Goal: Task Accomplishment & Management: Manage account settings

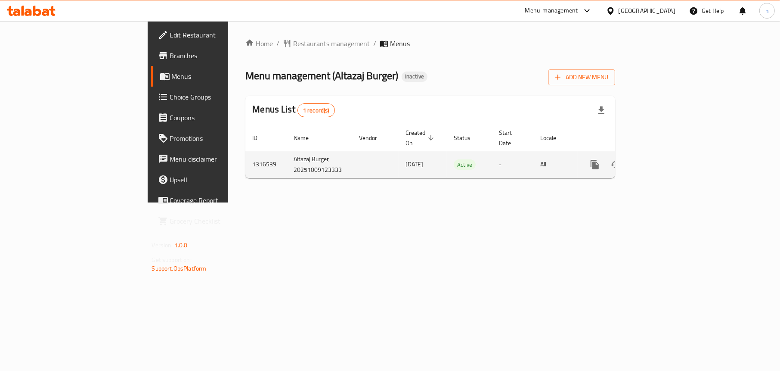
click at [662, 159] on icon "enhanced table" at bounding box center [657, 164] width 10 height 10
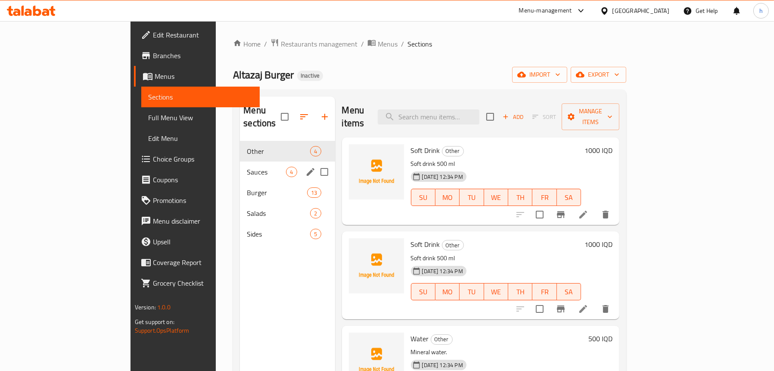
click at [240, 167] on div "Sauces 4" at bounding box center [287, 171] width 95 height 21
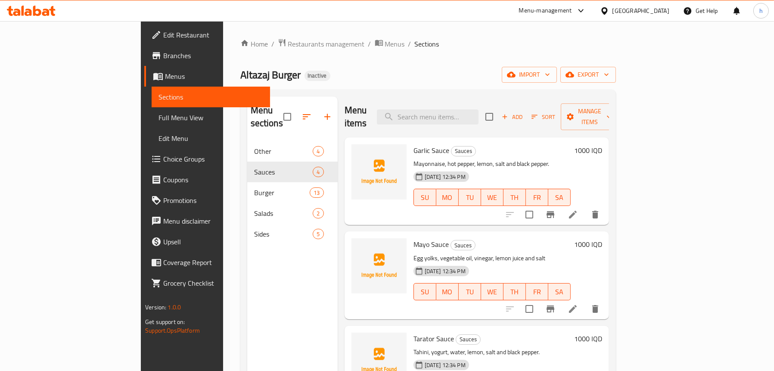
click at [165, 74] on span "Menus" at bounding box center [214, 76] width 98 height 10
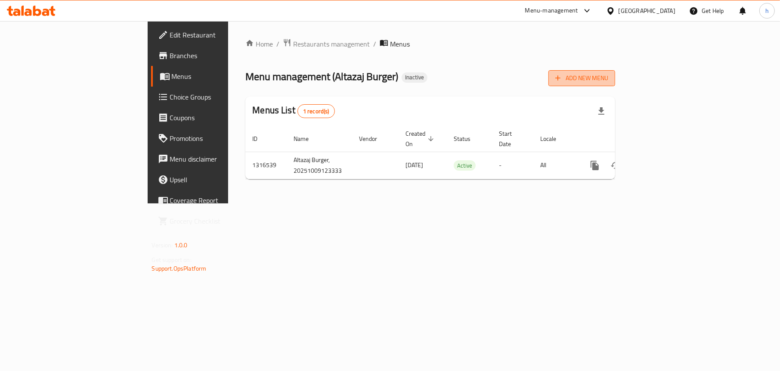
click at [561, 80] on icon "button" at bounding box center [558, 78] width 5 height 5
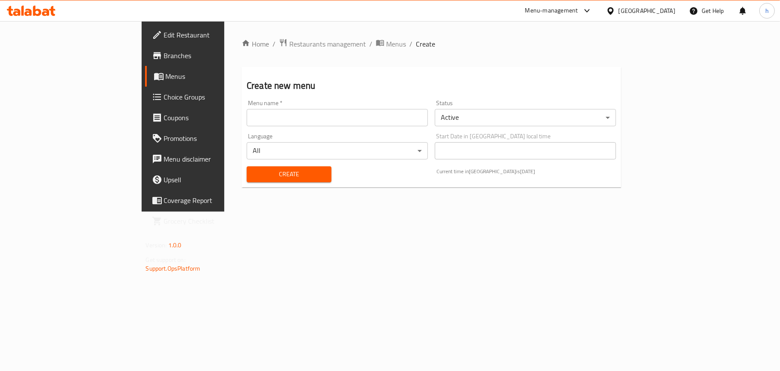
click at [247, 123] on input "text" at bounding box center [337, 117] width 181 height 17
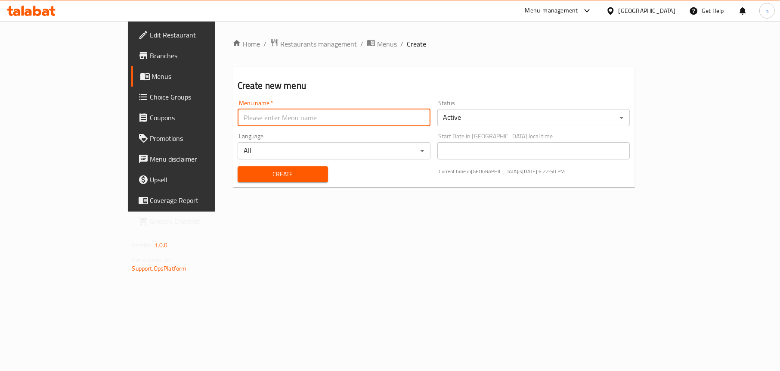
type input "Menu"
click at [245, 179] on span "Create" at bounding box center [283, 174] width 77 height 11
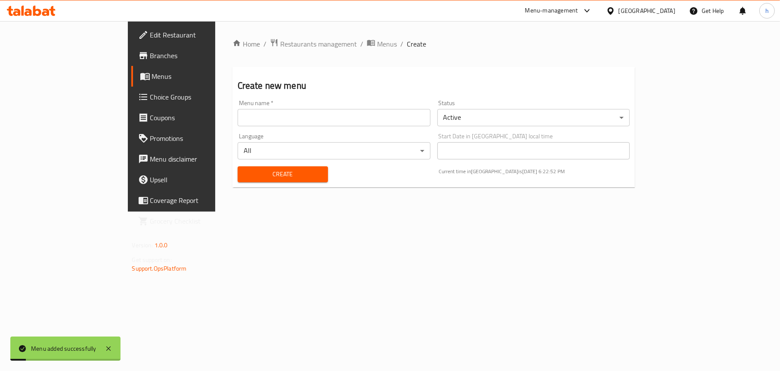
click at [152, 80] on span "Menus" at bounding box center [201, 76] width 99 height 10
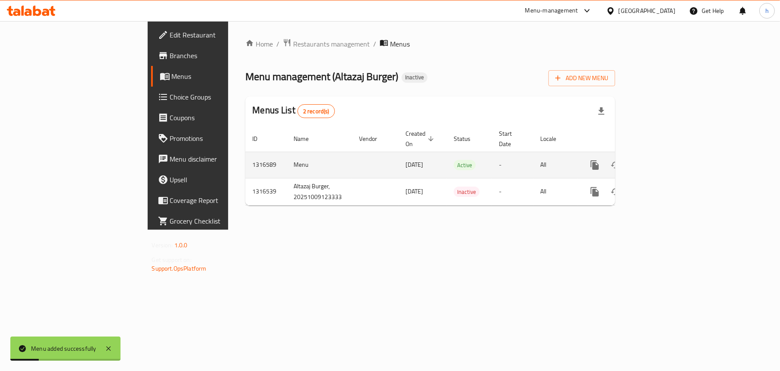
click at [662, 160] on icon "enhanced table" at bounding box center [657, 165] width 10 height 10
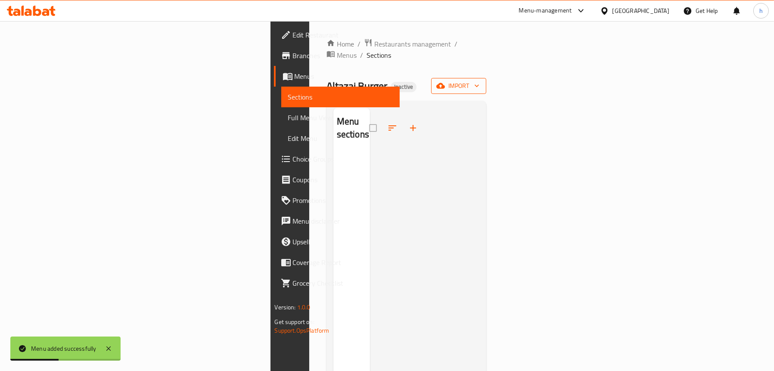
click at [486, 78] on button "import" at bounding box center [458, 86] width 55 height 16
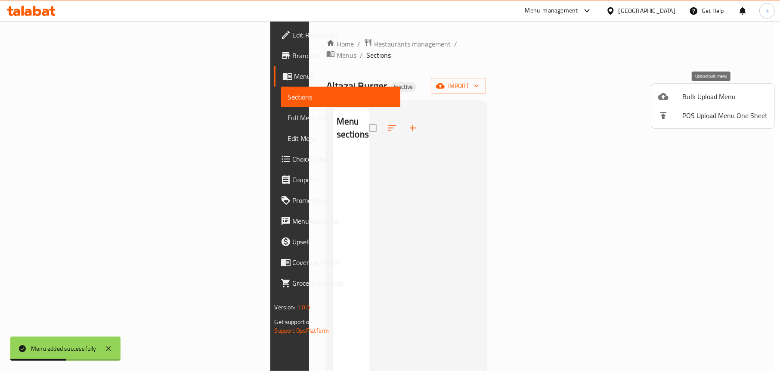
click at [675, 98] on div at bounding box center [670, 96] width 24 height 10
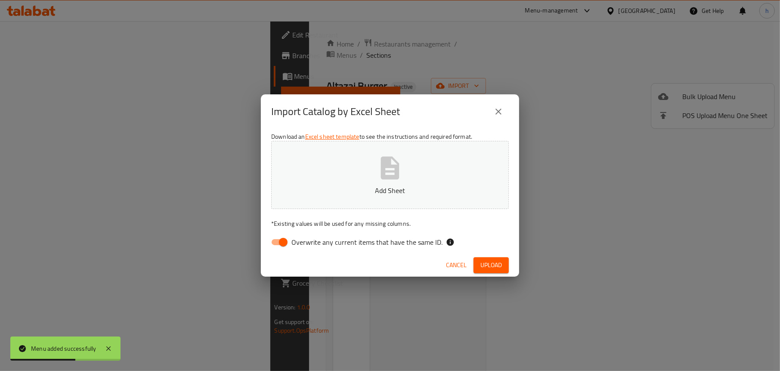
click at [276, 237] on input "Overwrite any current items that have the same ID." at bounding box center [283, 242] width 49 height 16
checkbox input "false"
click at [365, 164] on button "Add Sheet" at bounding box center [390, 175] width 238 height 68
click at [362, 185] on button "Add Sheet" at bounding box center [390, 175] width 238 height 68
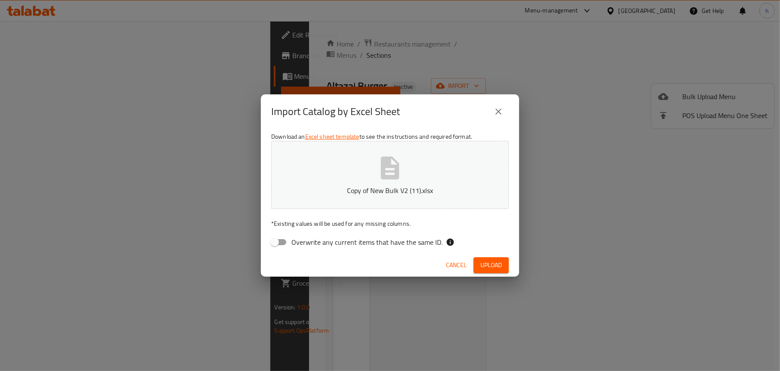
click at [485, 260] on span "Upload" at bounding box center [492, 265] width 22 height 11
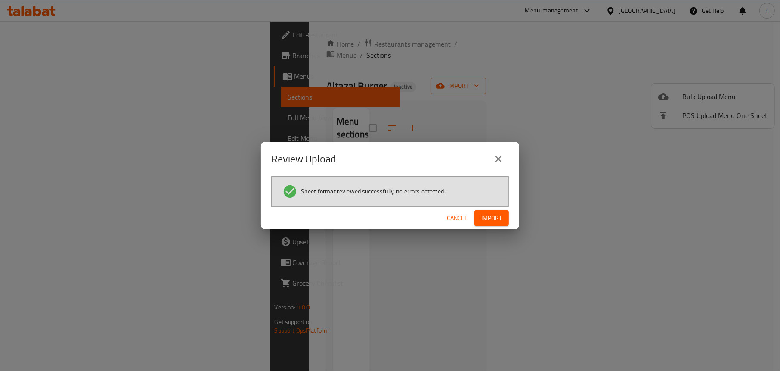
click at [500, 218] on span "Import" at bounding box center [491, 218] width 21 height 11
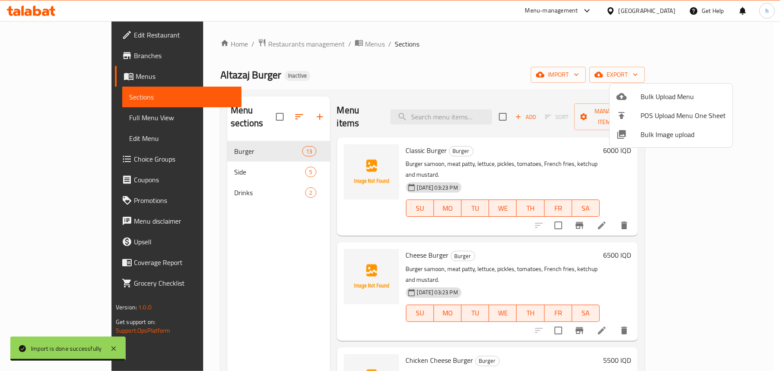
click at [259, 246] on div at bounding box center [390, 185] width 780 height 371
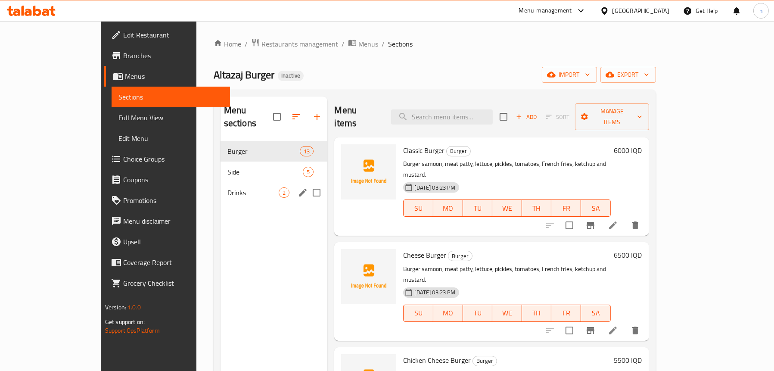
click at [227, 187] on span "Drinks" at bounding box center [253, 192] width 52 height 10
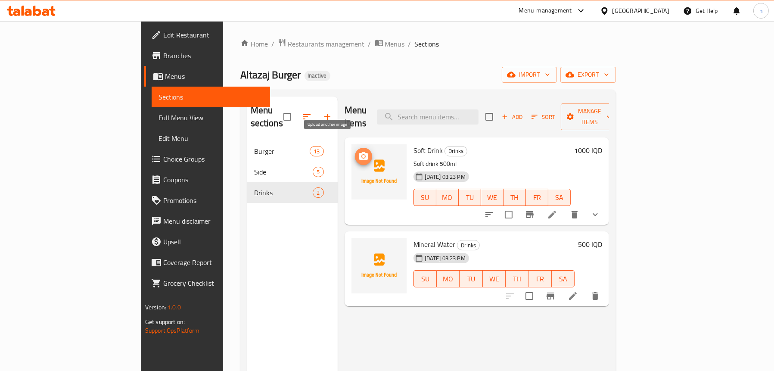
click at [358, 151] on icon "upload picture" at bounding box center [363, 156] width 10 height 10
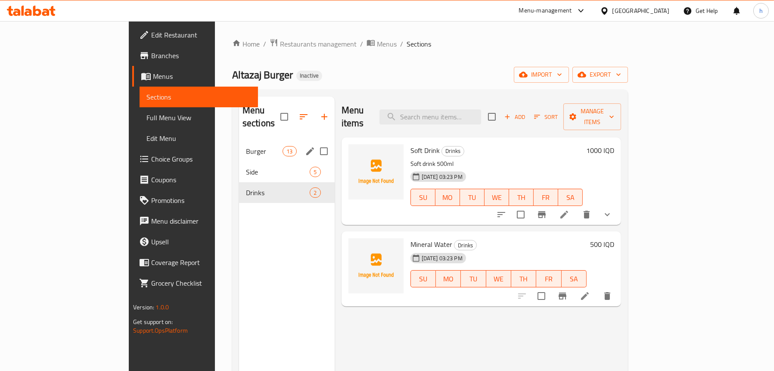
click at [246, 146] on span "Burger" at bounding box center [264, 151] width 37 height 10
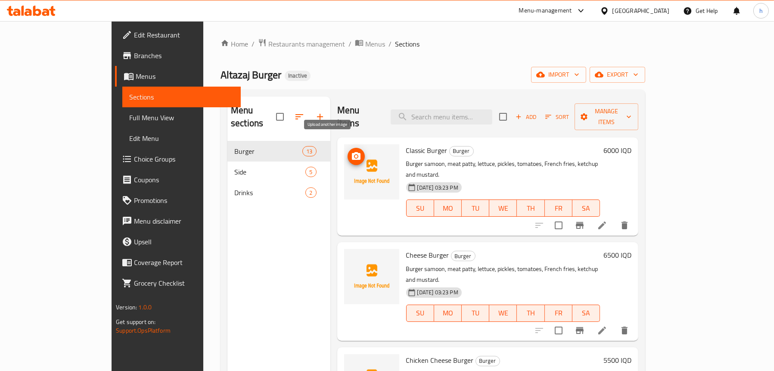
click at [352, 152] on icon "upload picture" at bounding box center [356, 156] width 9 height 8
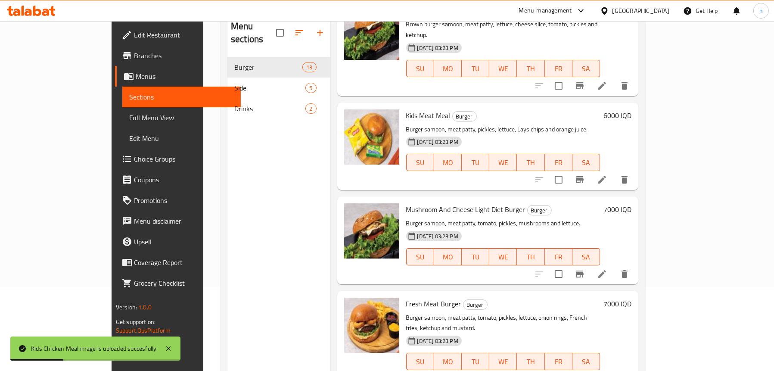
scroll to position [121, 0]
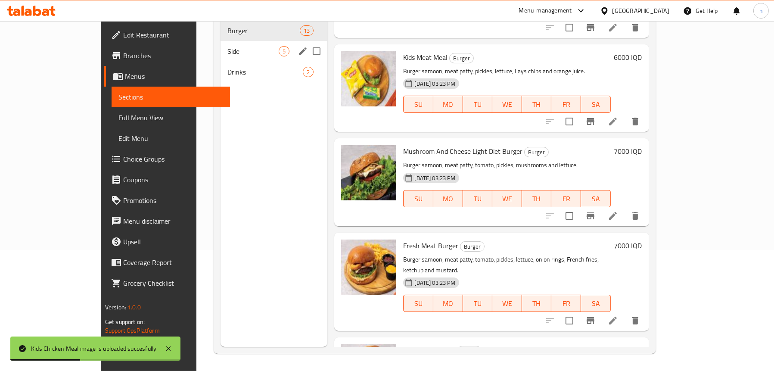
click at [227, 46] on span "Side" at bounding box center [253, 51] width 52 height 10
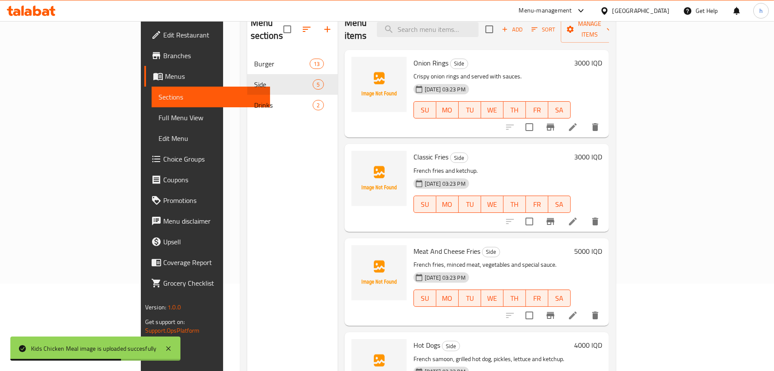
scroll to position [35, 0]
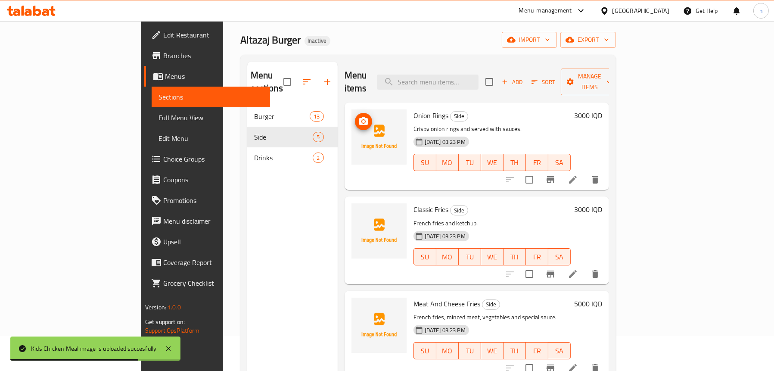
click at [351, 109] on img at bounding box center [378, 136] width 55 height 55
click at [358, 116] on icon "upload picture" at bounding box center [363, 121] width 10 height 10
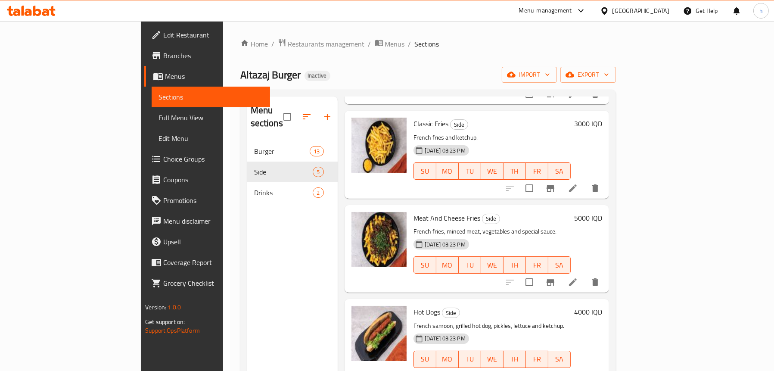
scroll to position [121, 0]
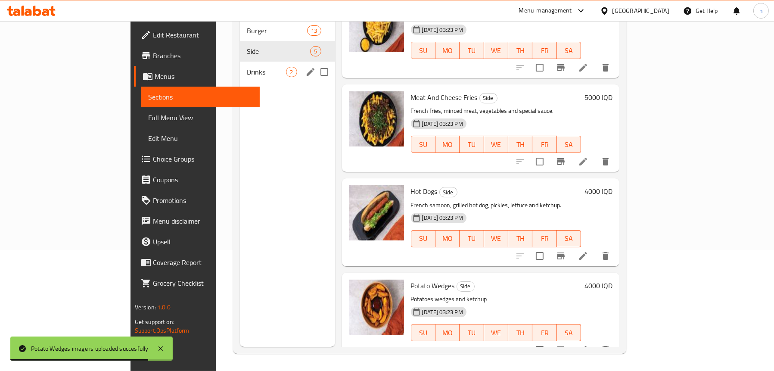
click at [240, 62] on div "Drinks 2" at bounding box center [287, 72] width 95 height 21
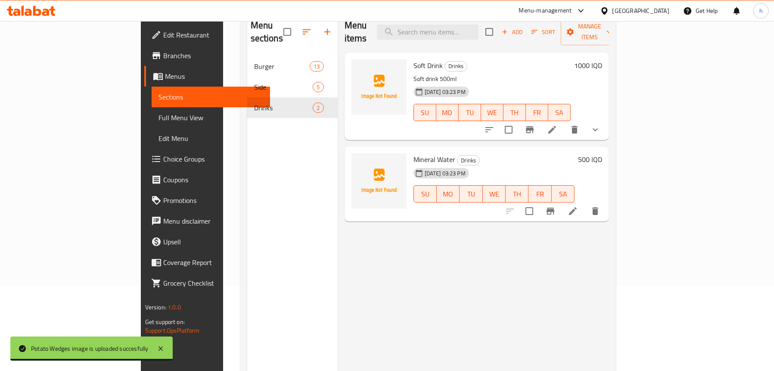
scroll to position [35, 0]
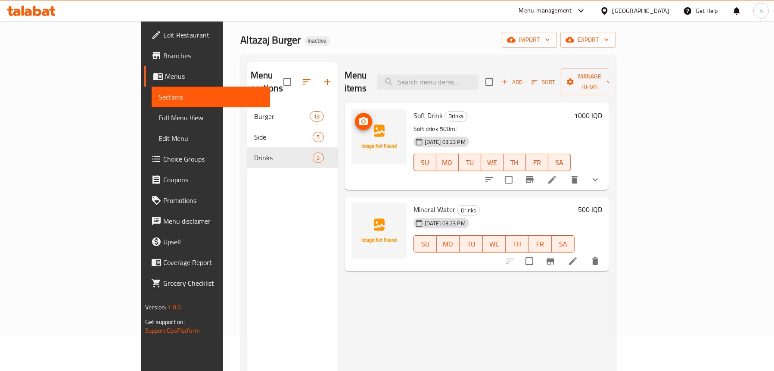
click at [355, 116] on button "upload picture" at bounding box center [363, 121] width 17 height 17
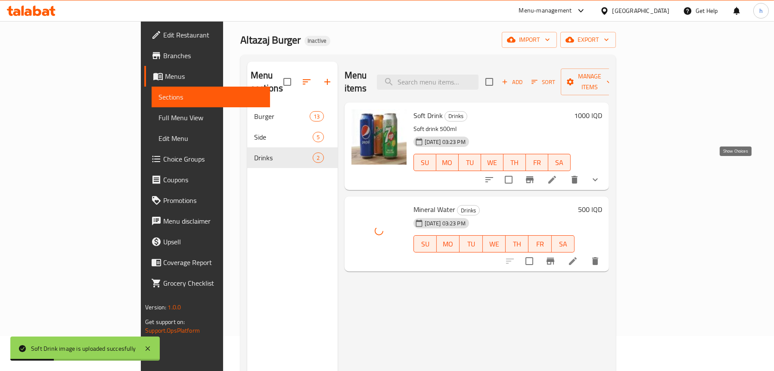
click at [598, 178] on icon "show more" at bounding box center [594, 179] width 5 height 3
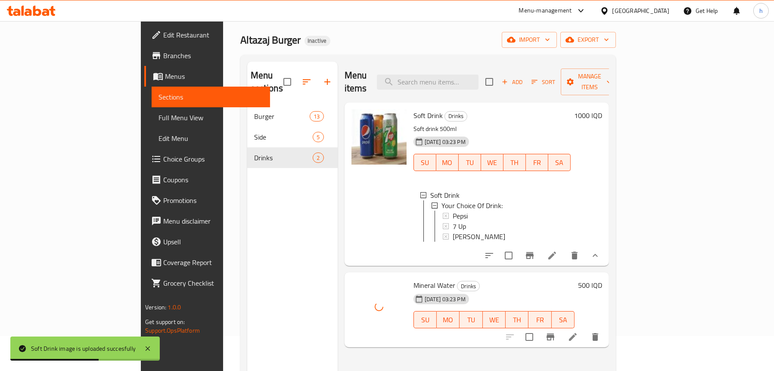
click at [247, 229] on div "Menu sections Burger 13 Side 5 Drinks 2" at bounding box center [292, 247] width 90 height 371
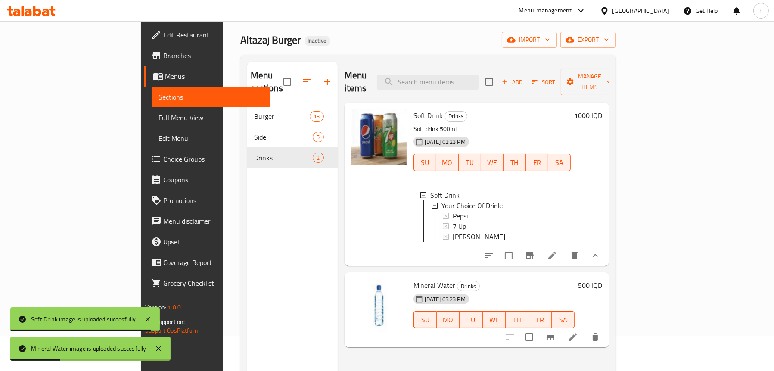
click at [158, 116] on span "Full Menu View" at bounding box center [210, 117] width 105 height 10
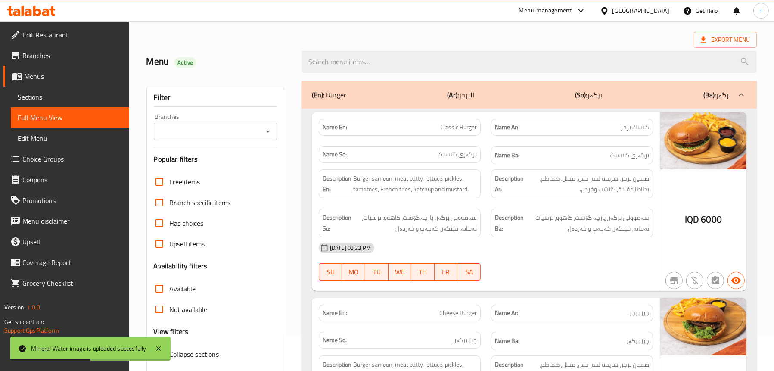
click at [271, 127] on icon "Open" at bounding box center [268, 131] width 10 height 10
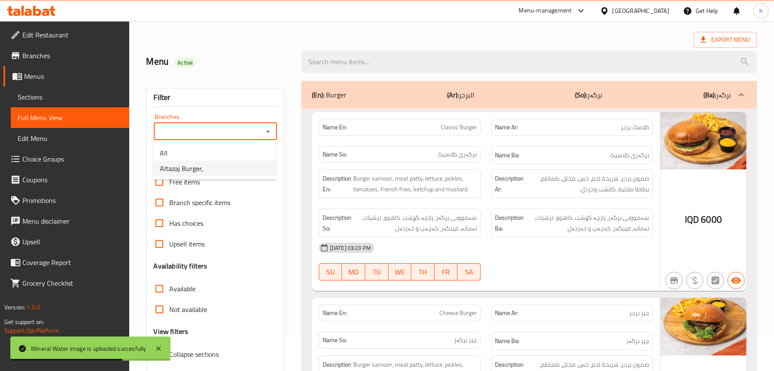
click at [223, 168] on li "Altazaj Burger," at bounding box center [215, 169] width 124 height 16
type input "Altazaj Burger,"
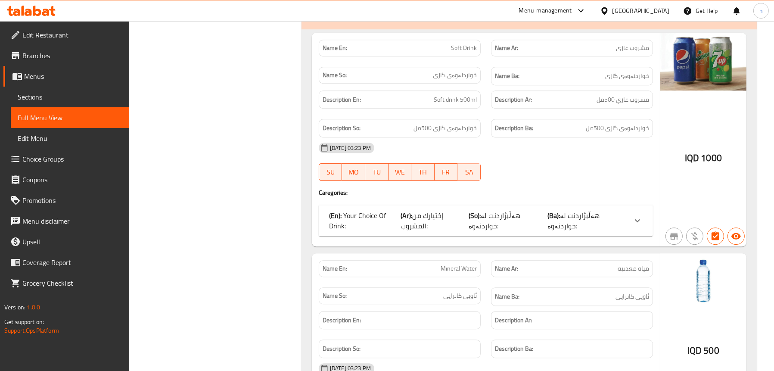
scroll to position [3603, 0]
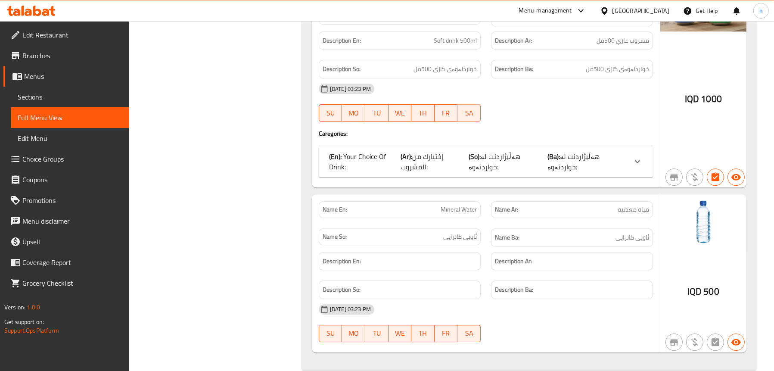
click at [425, 150] on span "إختيارك من المشروب:" at bounding box center [421, 161] width 43 height 23
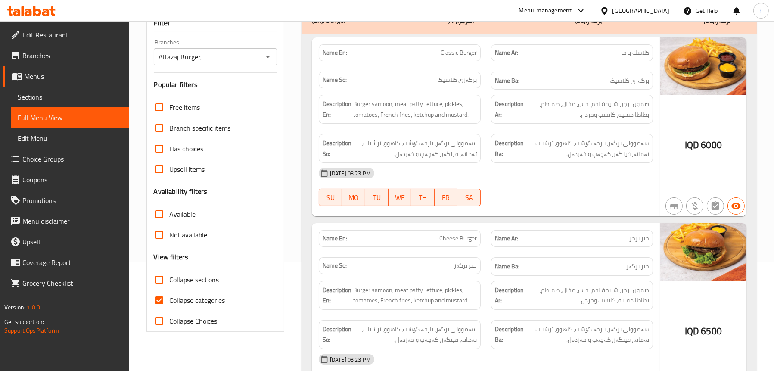
scroll to position [72, 0]
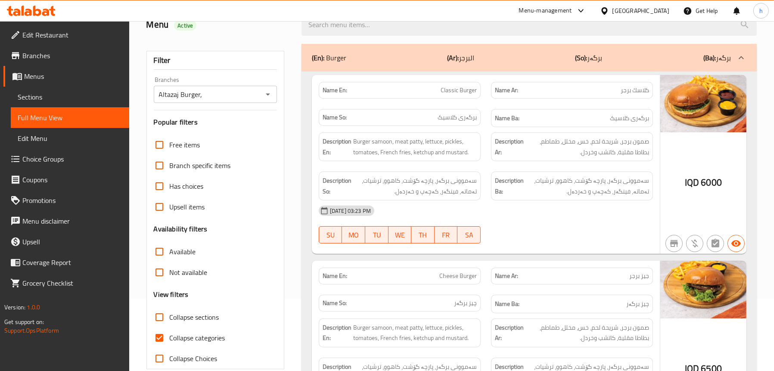
click at [208, 335] on span "Collapse categories" at bounding box center [198, 337] width 56 height 10
click at [170, 335] on input "Collapse categories" at bounding box center [159, 337] width 21 height 21
checkbox input "false"
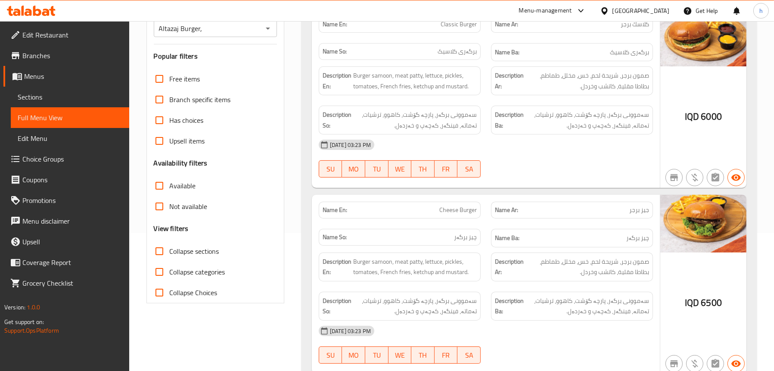
scroll to position [215, 0]
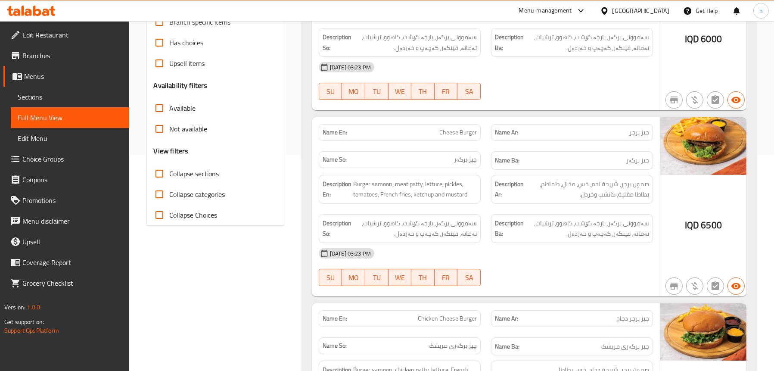
click at [598, 257] on div "[DATE] 03:23 PM" at bounding box center [485, 253] width 344 height 21
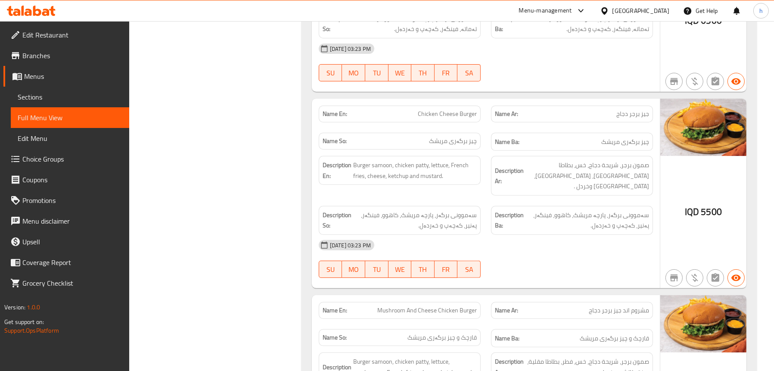
scroll to position [431, 0]
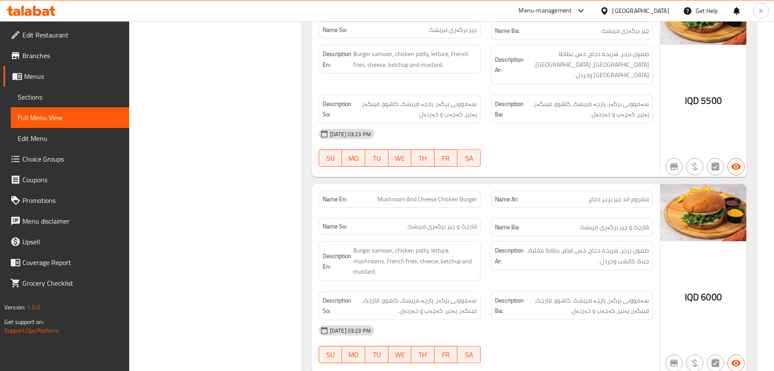
scroll to position [560, 0]
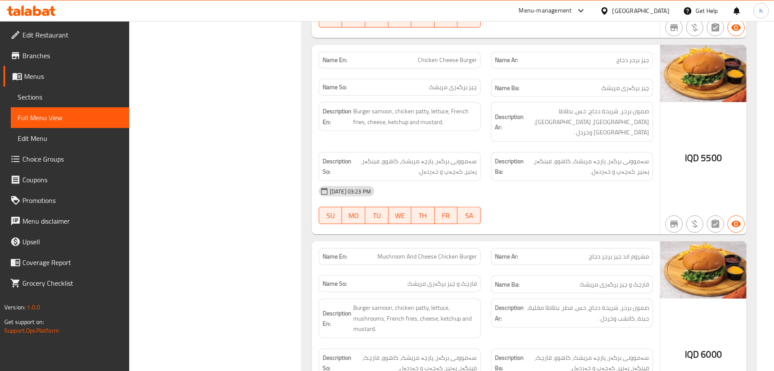
scroll to position [388, 0]
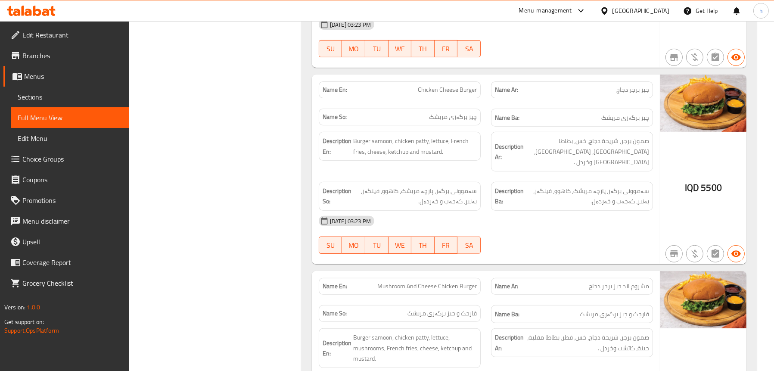
scroll to position [560, 0]
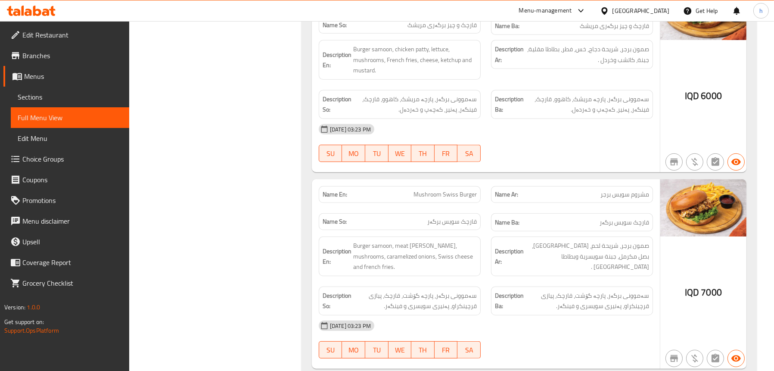
scroll to position [775, 0]
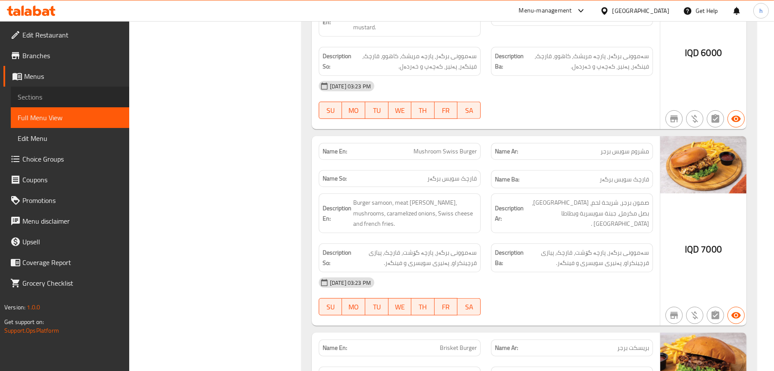
click at [81, 98] on span "Sections" at bounding box center [70, 97] width 105 height 10
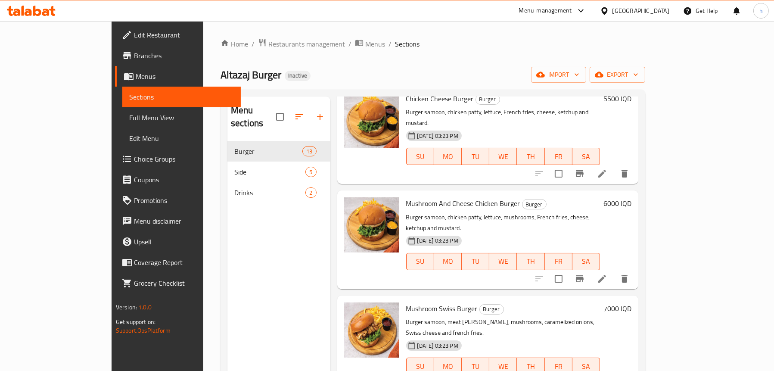
scroll to position [258, 0]
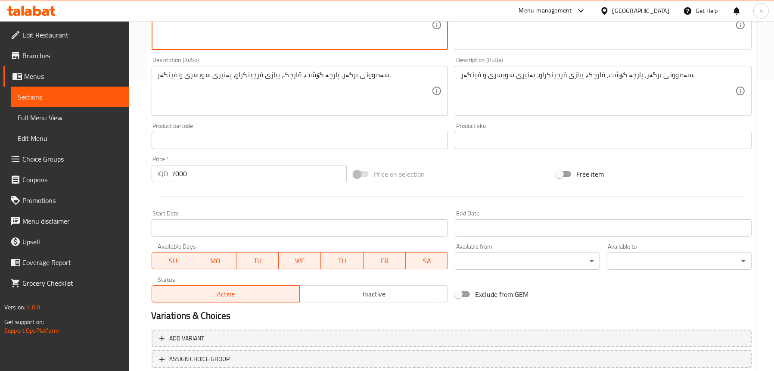
scroll to position [349, 0]
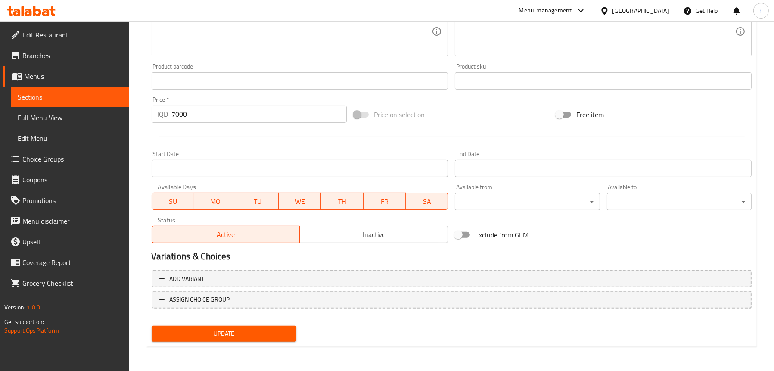
type textarea "Burger samoon, meat patty, mushrooms, caramelized onions, Swiss cheese and Fren…"
click at [205, 321] on div "Add variant ASSIGN CHOICE GROUP" at bounding box center [451, 295] width 607 height 56
click at [207, 332] on span "Update" at bounding box center [223, 333] width 131 height 11
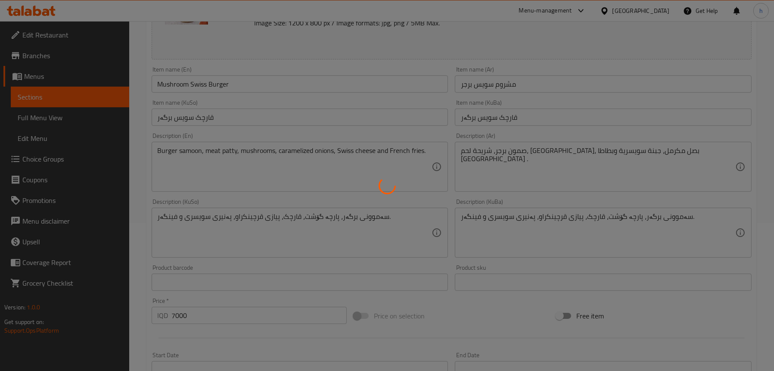
scroll to position [134, 0]
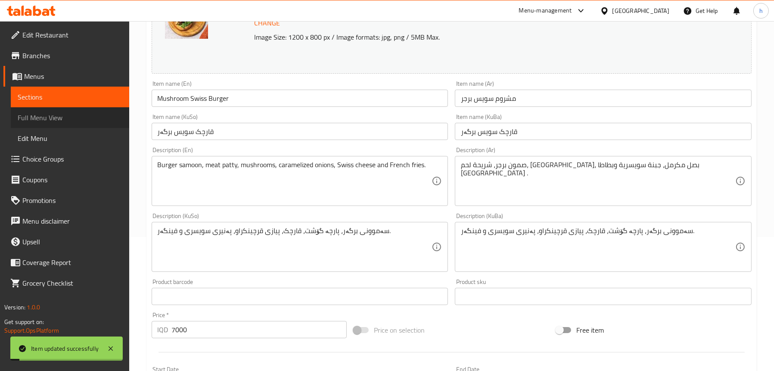
click at [56, 109] on link "Full Menu View" at bounding box center [70, 117] width 118 height 21
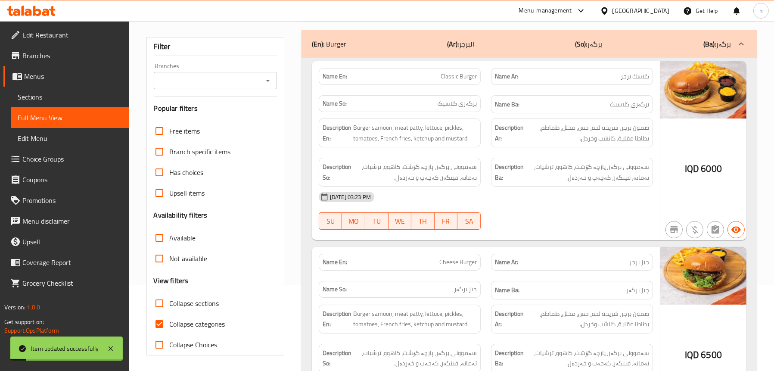
scroll to position [5, 0]
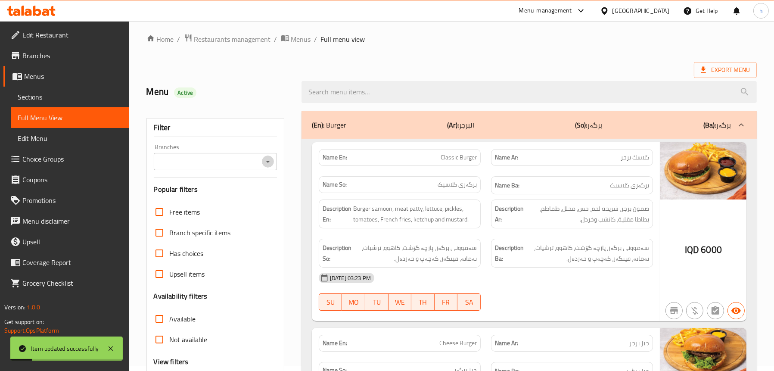
click at [265, 163] on icon "Open" at bounding box center [268, 161] width 10 height 10
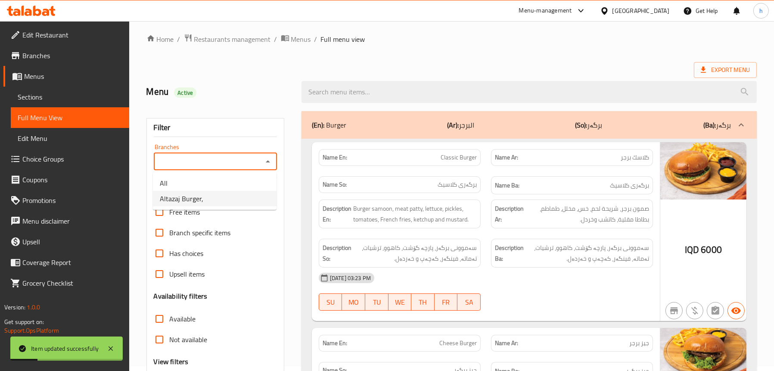
click at [226, 205] on li "Altazaj Burger," at bounding box center [215, 199] width 124 height 16
type input "Altazaj Burger,"
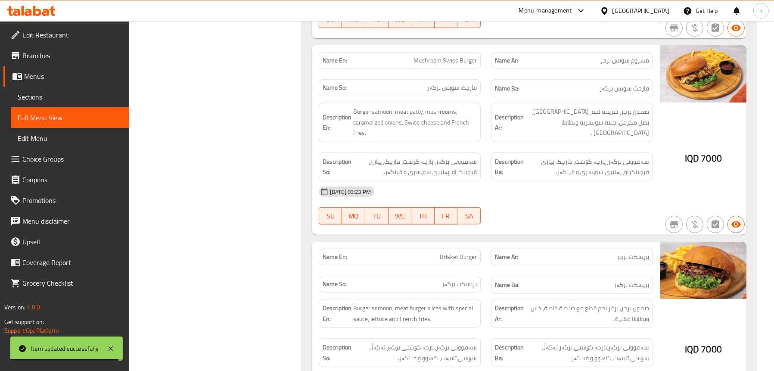
scroll to position [1038, 0]
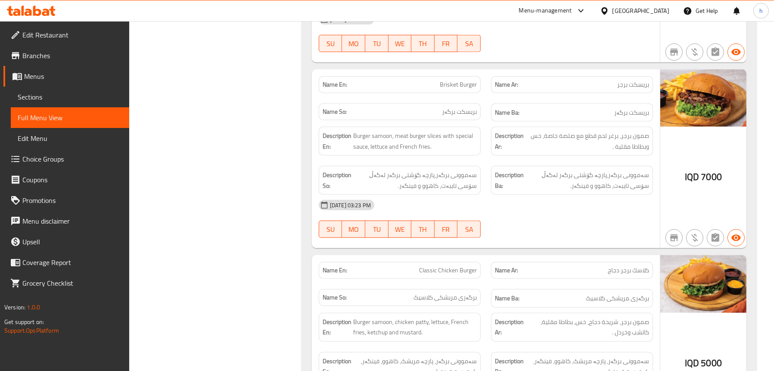
click at [75, 97] on span "Sections" at bounding box center [70, 97] width 105 height 10
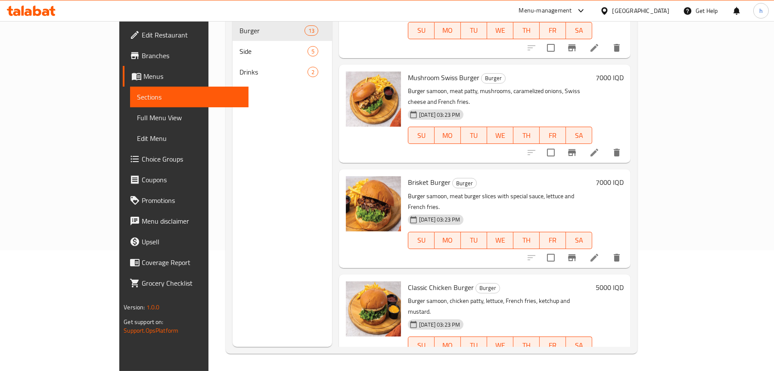
scroll to position [356, 0]
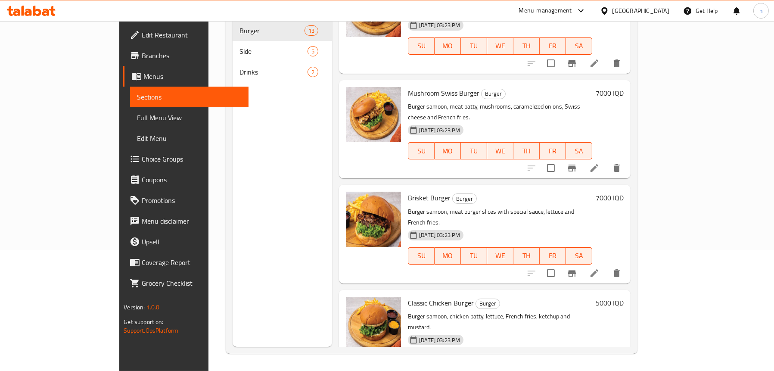
click at [606, 265] on li at bounding box center [594, 273] width 24 height 16
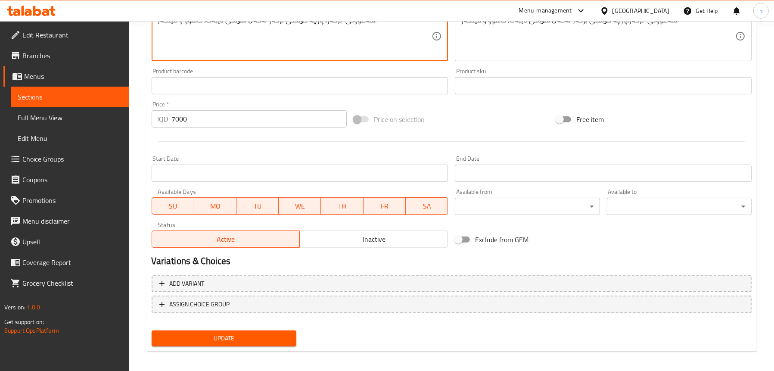
scroll to position [301, 0]
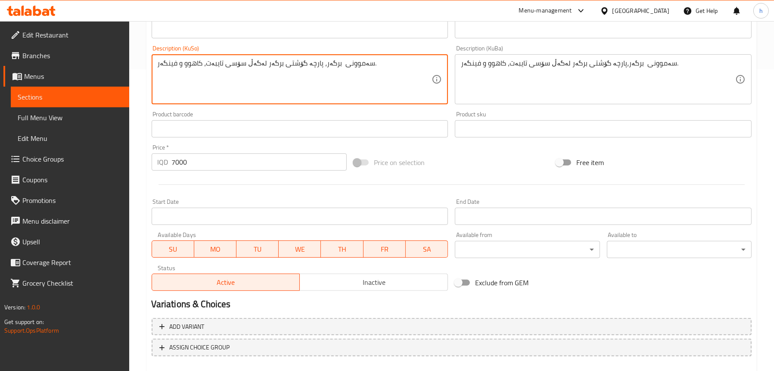
click at [333, 65] on textarea "سەموونی برگەر، پارچە گۆشتی برگەر لەگەڵ سۆسی تایبەت، کاهوو و فینگەر." at bounding box center [295, 79] width 274 height 41
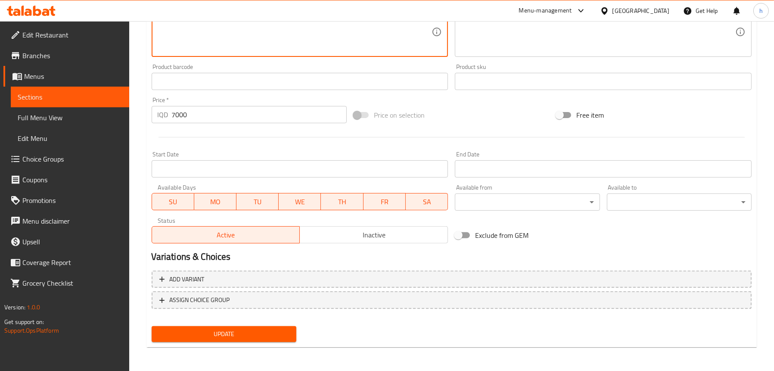
scroll to position [349, 0]
type textarea "سەموونی برگەر، پارچە گۆشتی برگەر لەگەڵ سۆسی تایبەت، کاهوو و فینگەر."
click at [214, 327] on button "Update" at bounding box center [224, 334] width 145 height 16
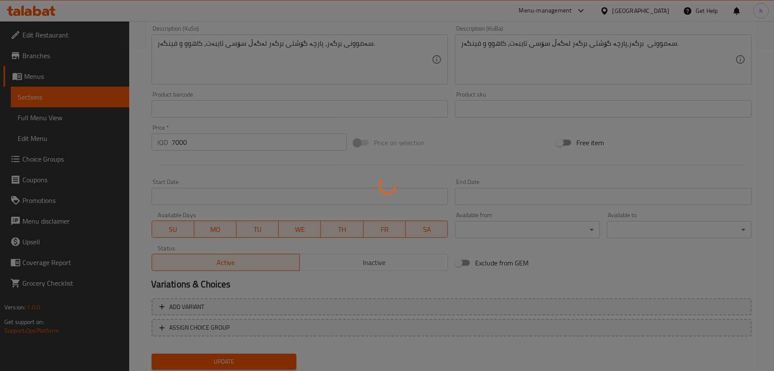
scroll to position [306, 0]
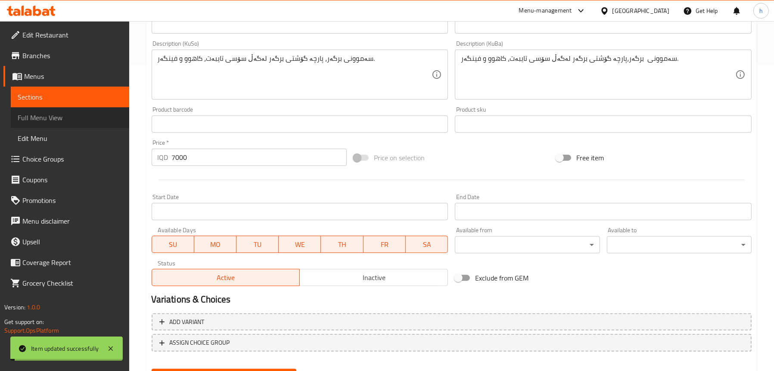
click at [49, 114] on span "Full Menu View" at bounding box center [70, 117] width 105 height 10
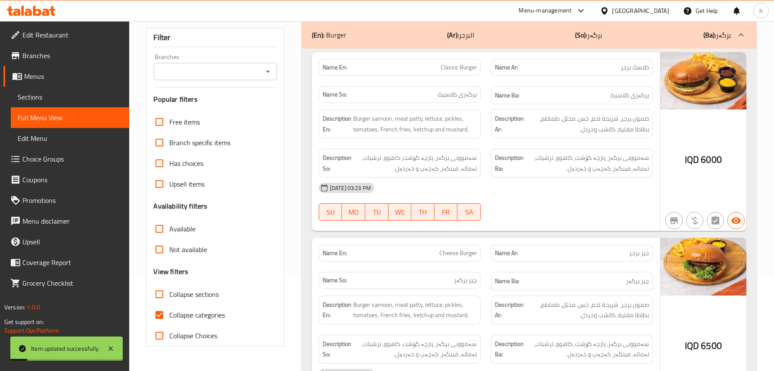
scroll to position [48, 0]
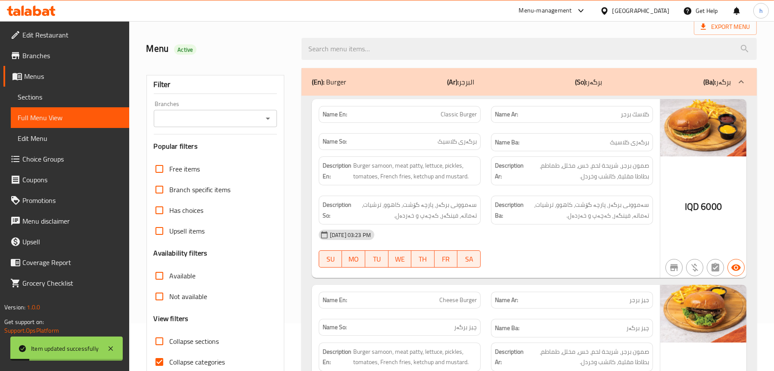
click at [269, 123] on icon "Open" at bounding box center [268, 118] width 10 height 10
click at [225, 159] on li "Altazaj Burger," at bounding box center [215, 156] width 124 height 16
type input "Altazaj Burger,"
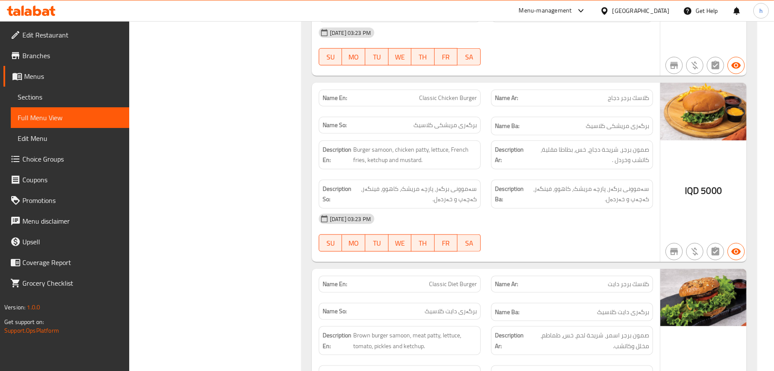
scroll to position [1340, 0]
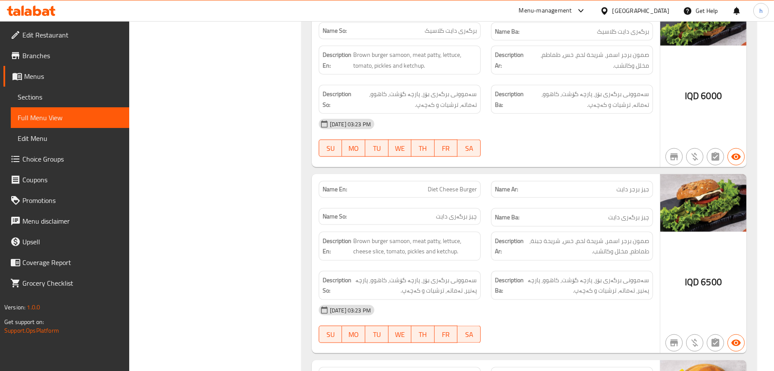
scroll to position [1512, 0]
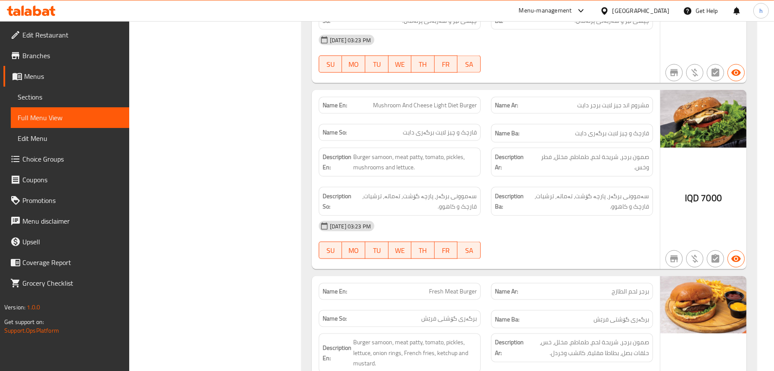
scroll to position [2115, 0]
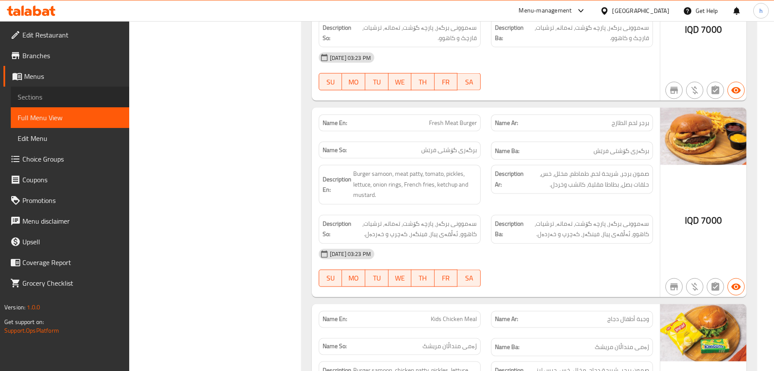
click at [42, 97] on span "Sections" at bounding box center [70, 97] width 105 height 10
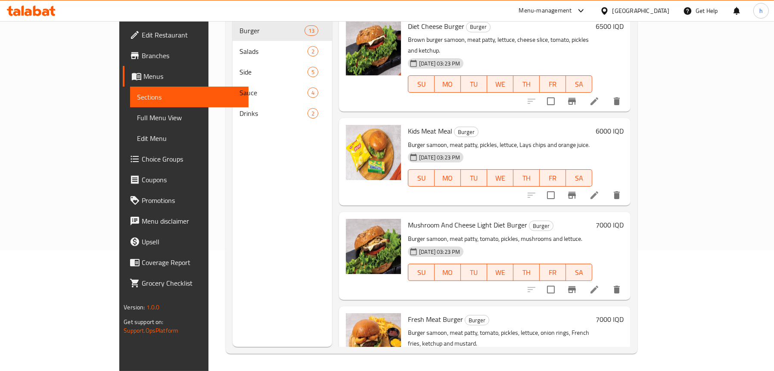
scroll to position [873, 0]
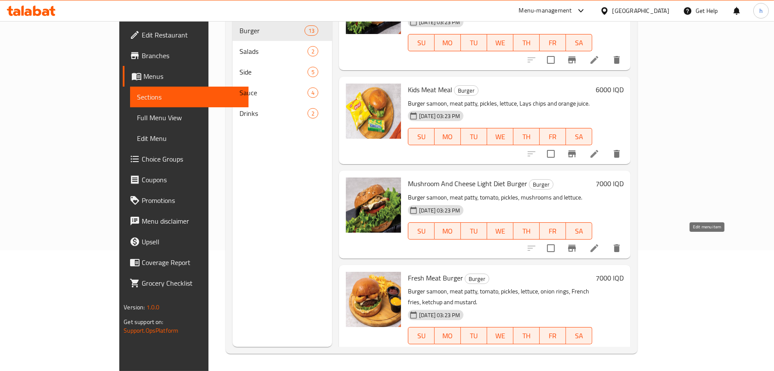
click at [599, 347] on icon at bounding box center [594, 352] width 10 height 10
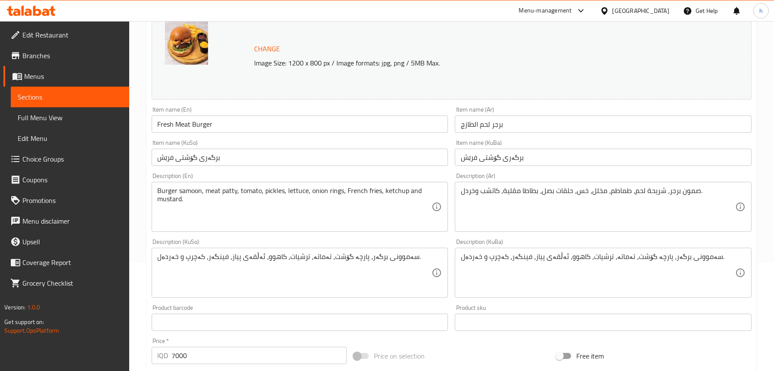
scroll to position [215, 0]
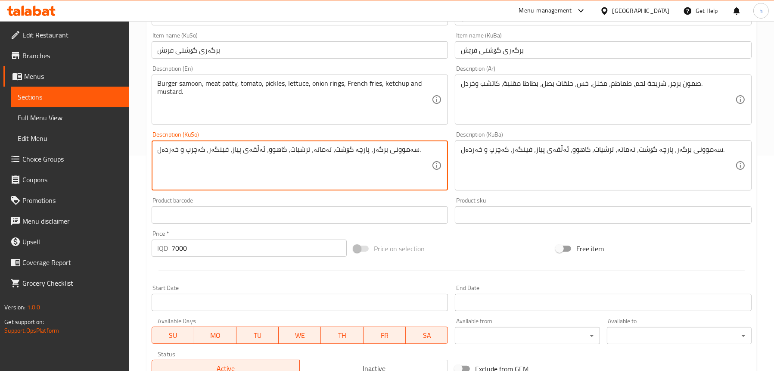
click at [192, 150] on textarea "سەموونی برگەر، پارچە گۆشت، تەماتە، ترشیات، کاهوو، ئەڵقەی پیاز، فینگەر، کەچرپ و …" at bounding box center [295, 165] width 274 height 41
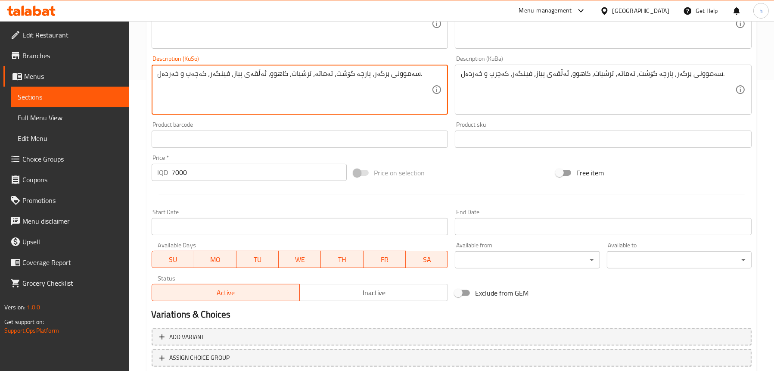
scroll to position [349, 0]
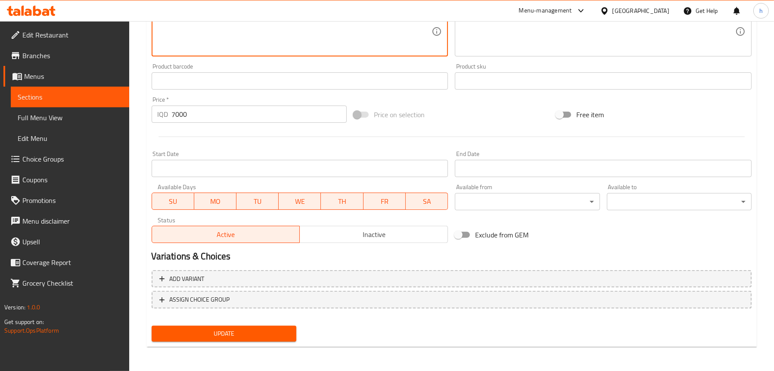
type textarea "سەموونی برگەر، پارچە گۆشت، تەماتە، ترشیات، کاهوو، ئەڵقەی پیاز، فینگەر، کەچەپ و …"
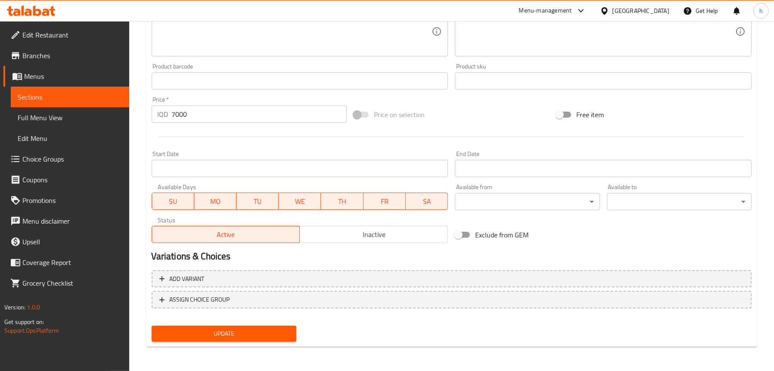
click at [229, 323] on div "Update" at bounding box center [224, 333] width 152 height 23
click at [232, 336] on span "Update" at bounding box center [223, 333] width 131 height 11
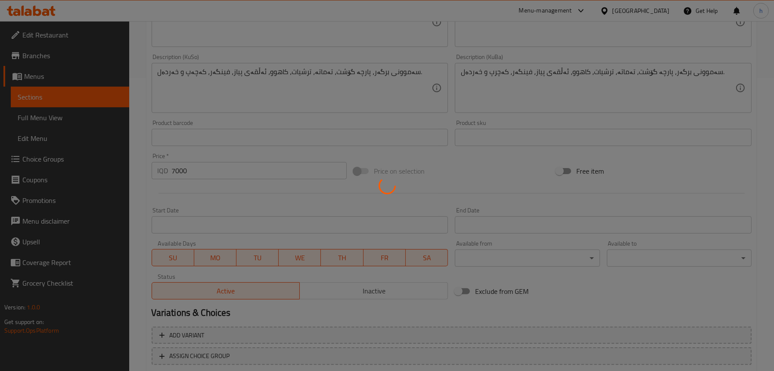
scroll to position [263, 0]
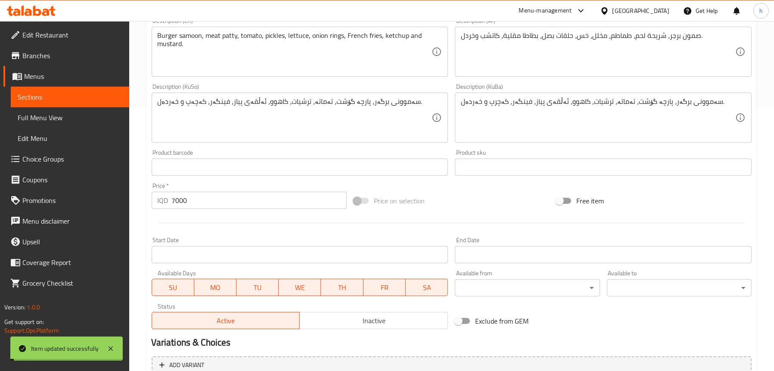
click at [65, 119] on span "Full Menu View" at bounding box center [70, 117] width 105 height 10
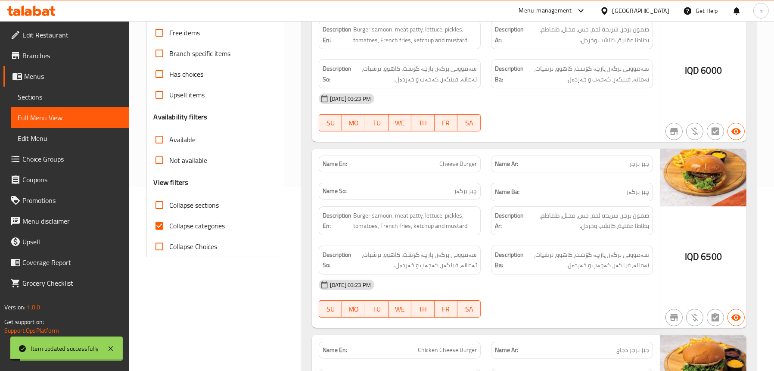
scroll to position [48, 0]
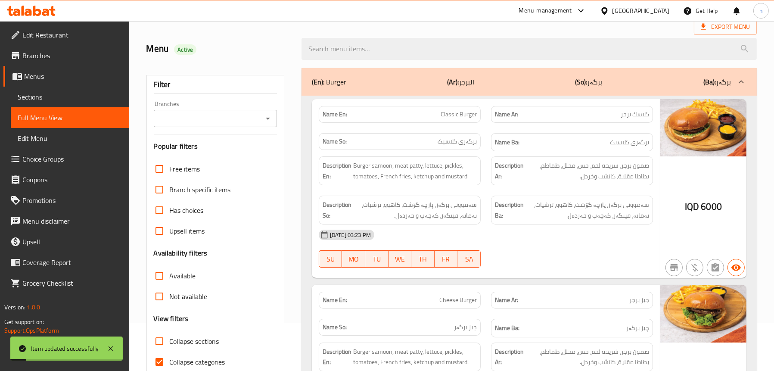
drag, startPoint x: 270, startPoint y: 112, endPoint x: 264, endPoint y: 125, distance: 15.0
click at [269, 114] on div at bounding box center [267, 118] width 11 height 12
click at [263, 126] on div "Branches" at bounding box center [215, 118] width 123 height 17
click at [262, 115] on div at bounding box center [267, 118] width 11 height 12
click at [234, 124] on div "Branches" at bounding box center [215, 118] width 123 height 17
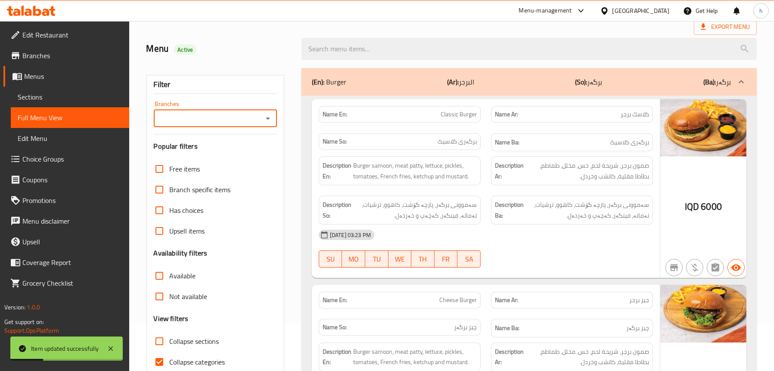
click at [265, 123] on icon "Open" at bounding box center [268, 118] width 10 height 10
click at [239, 160] on li "Altazaj Burger," at bounding box center [215, 156] width 124 height 16
type input "Altazaj Burger,"
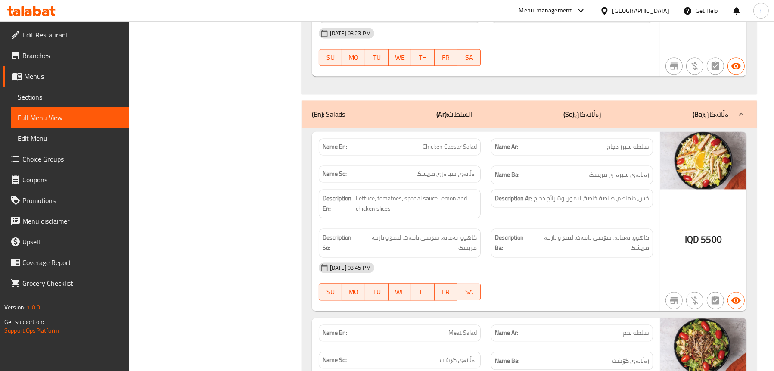
scroll to position [2510, 0]
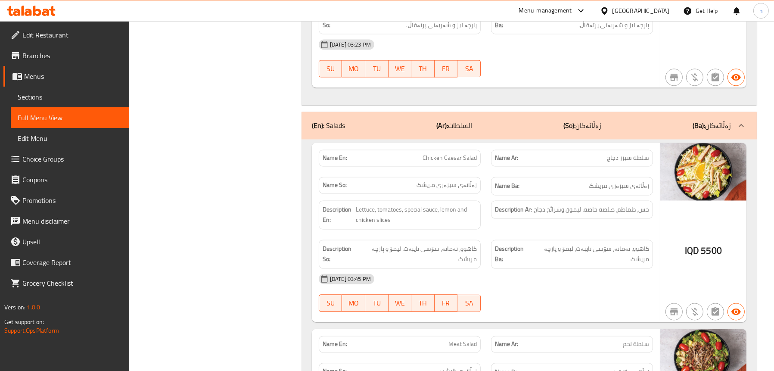
click at [454, 120] on p "(Ar): السلطات" at bounding box center [454, 125] width 36 height 10
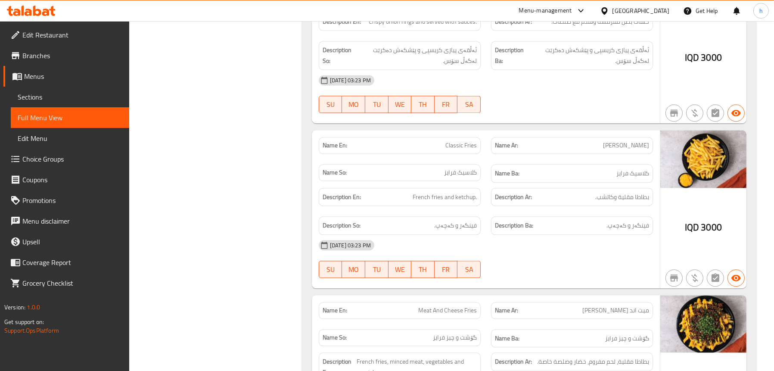
scroll to position [2854, 0]
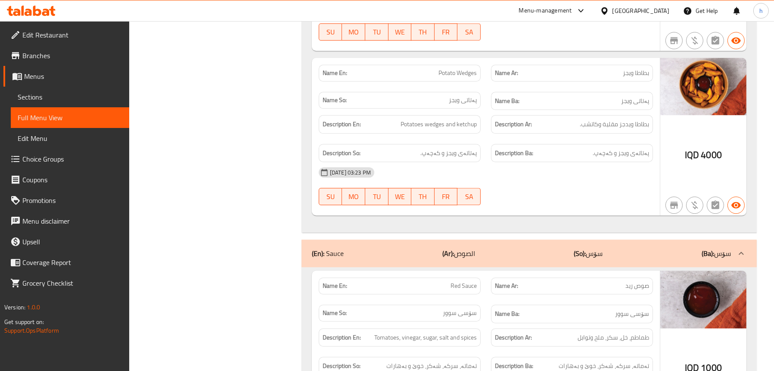
scroll to position [3285, 0]
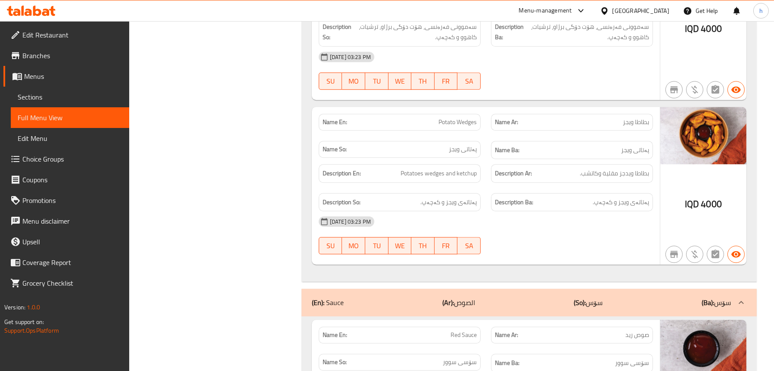
click at [465, 297] on p "(Ar): الصوص" at bounding box center [458, 302] width 33 height 10
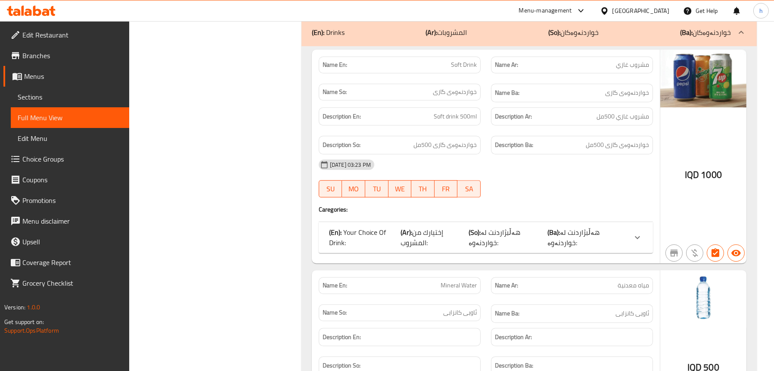
scroll to position [3586, 0]
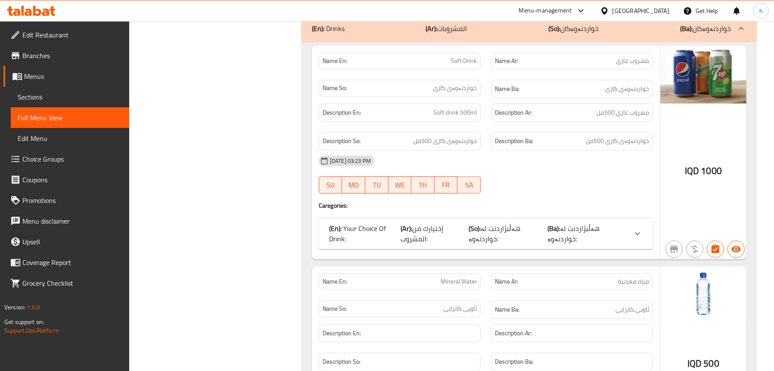
click at [361, 223] on p "(En): Your Choice Of Drink:" at bounding box center [364, 233] width 71 height 21
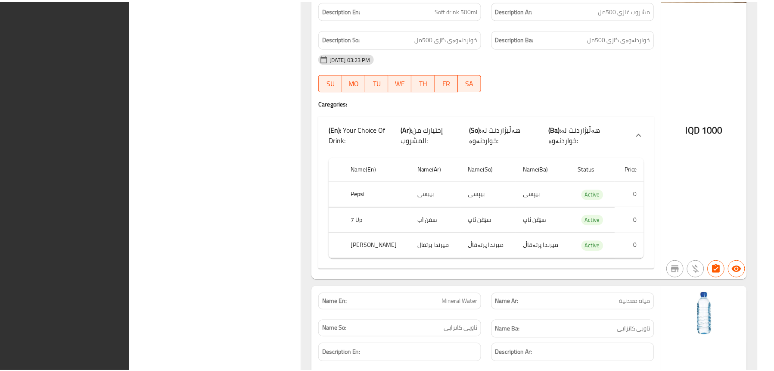
scroll to position [3759, 0]
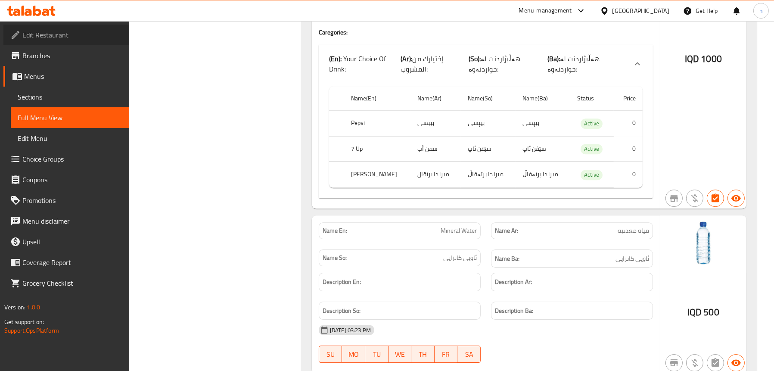
click at [57, 36] on span "Edit Restaurant" at bounding box center [72, 35] width 100 height 10
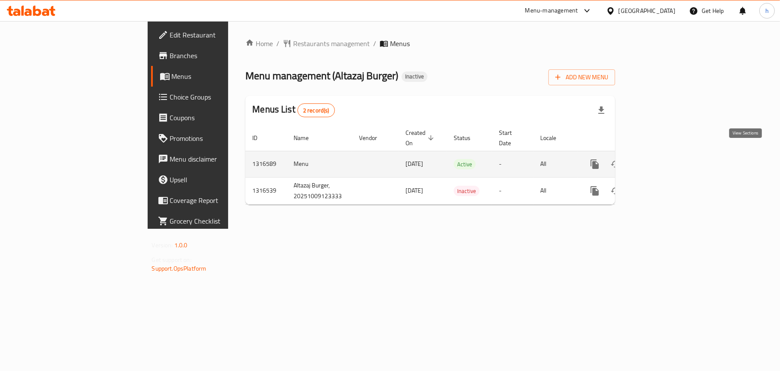
click at [662, 159] on icon "enhanced table" at bounding box center [657, 164] width 10 height 10
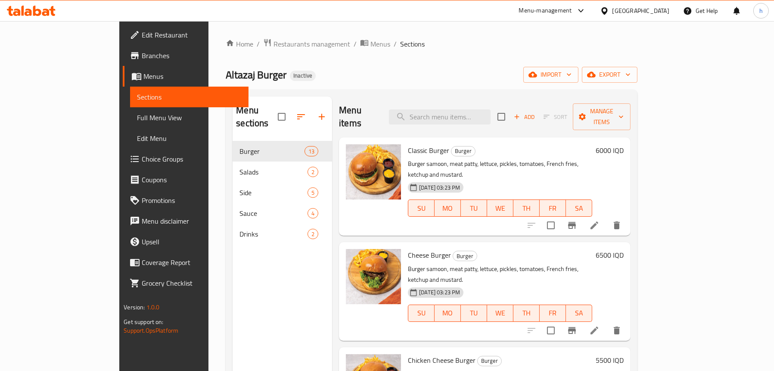
scroll to position [86, 0]
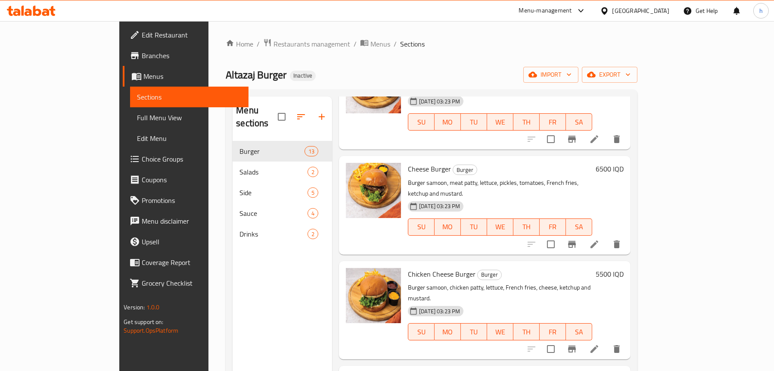
click at [265, 254] on div "Menu sections Burger 13 Salads 2 Side 5 Sauce 4 Drinks 2" at bounding box center [282, 281] width 99 height 371
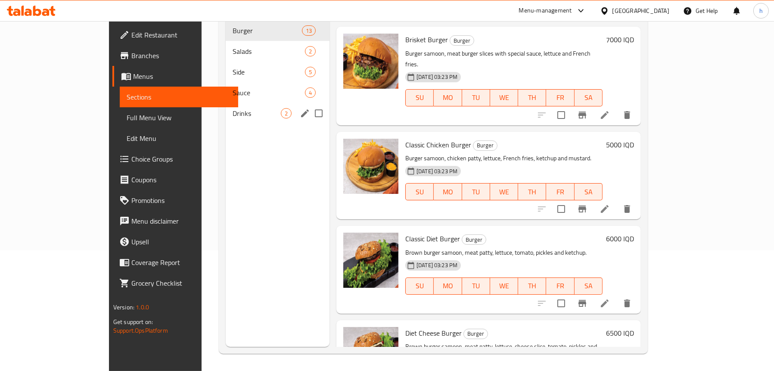
scroll to position [517, 0]
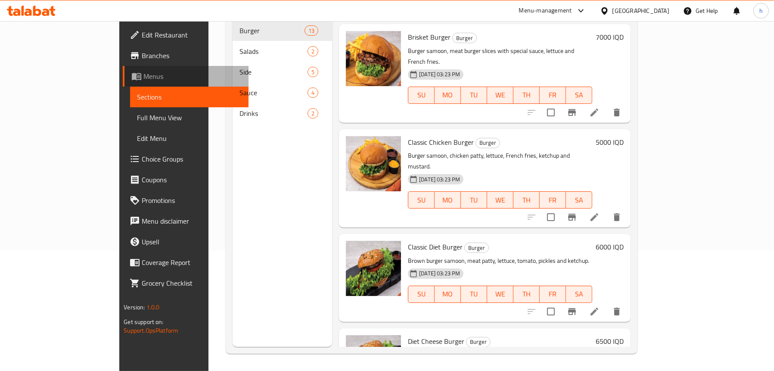
click at [143, 78] on span "Menus" at bounding box center [192, 76] width 98 height 10
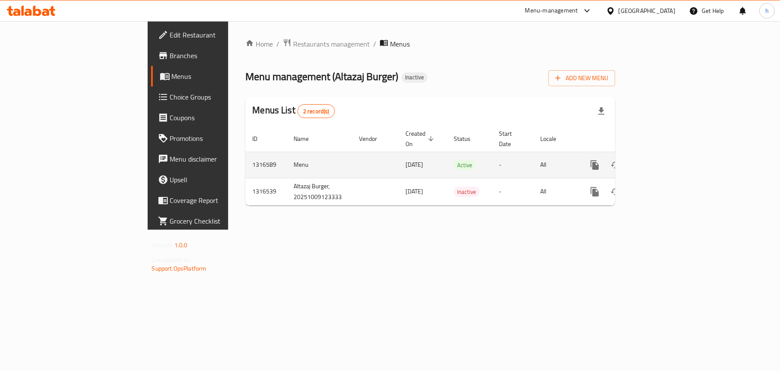
click at [661, 161] on icon "enhanced table" at bounding box center [657, 165] width 8 height 8
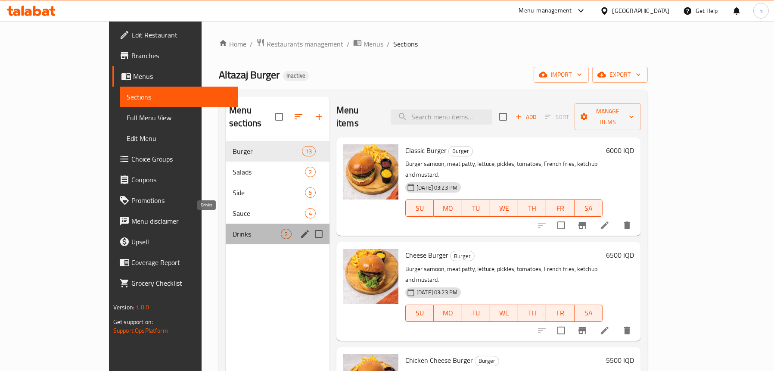
click at [233, 229] on span "Drinks" at bounding box center [257, 234] width 48 height 10
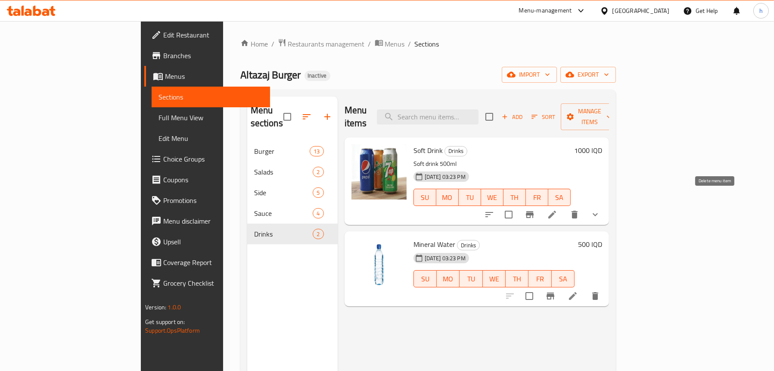
click at [600, 209] on icon "show more" at bounding box center [595, 214] width 10 height 10
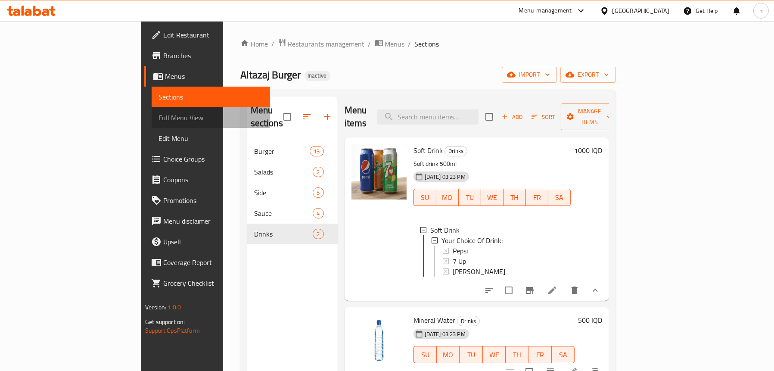
click at [158, 115] on span "Full Menu View" at bounding box center [210, 117] width 105 height 10
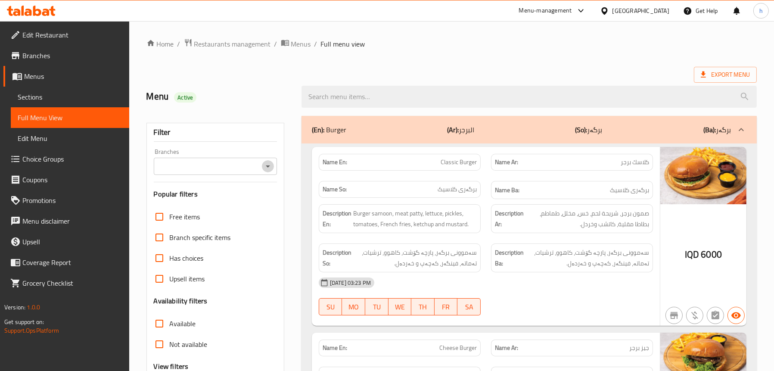
click at [269, 166] on icon "Open" at bounding box center [268, 166] width 4 height 2
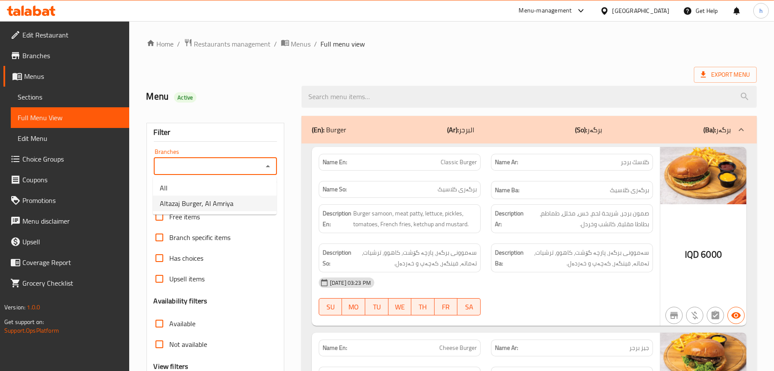
click at [231, 204] on li "Altazaj Burger, Al Amriya" at bounding box center [215, 203] width 124 height 16
type input "Altazaj Burger, Al Amriya"
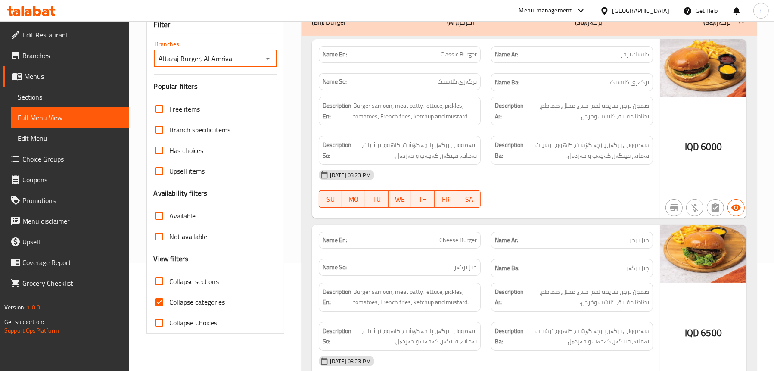
scroll to position [215, 0]
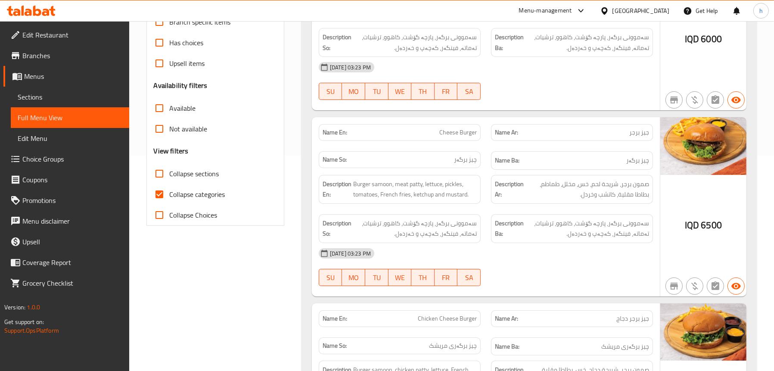
click at [192, 173] on span "Collapse sections" at bounding box center [195, 173] width 50 height 10
click at [170, 173] on input "Collapse sections" at bounding box center [159, 173] width 21 height 21
checkbox input "true"
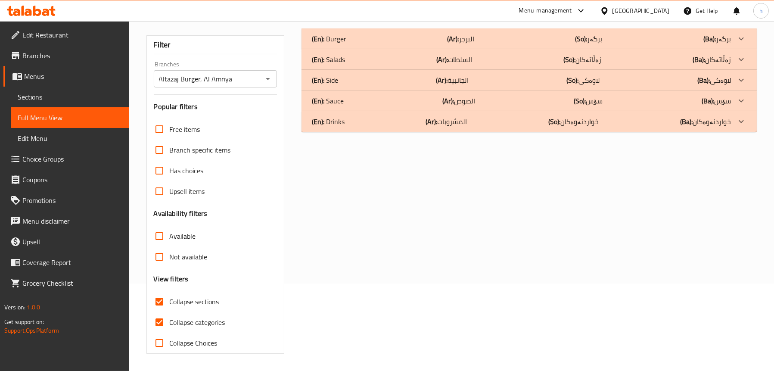
scroll to position [87, 0]
click at [380, 125] on div "(En): Drinks (Ar): المشروبات (So): خواردنەوەکان (Ba): خواردنەوەکان" at bounding box center [521, 121] width 419 height 10
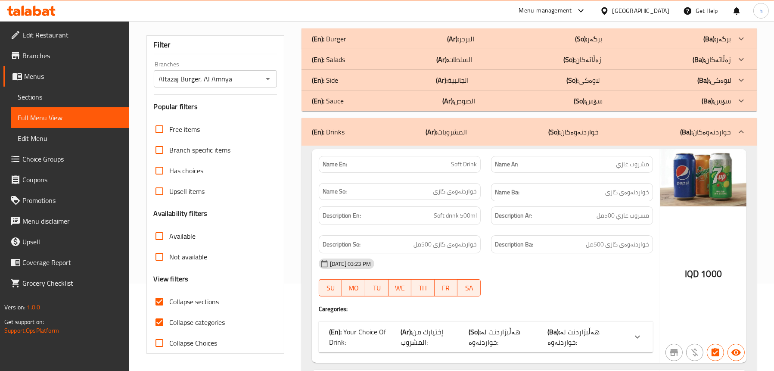
click at [407, 335] on span "إختيارك من المشروب:" at bounding box center [421, 336] width 43 height 23
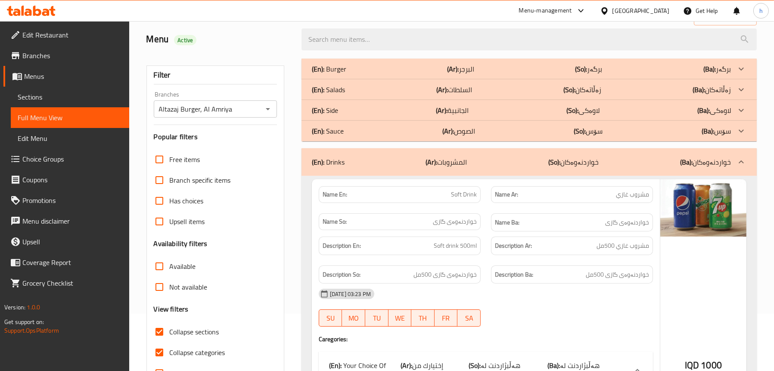
scroll to position [0, 0]
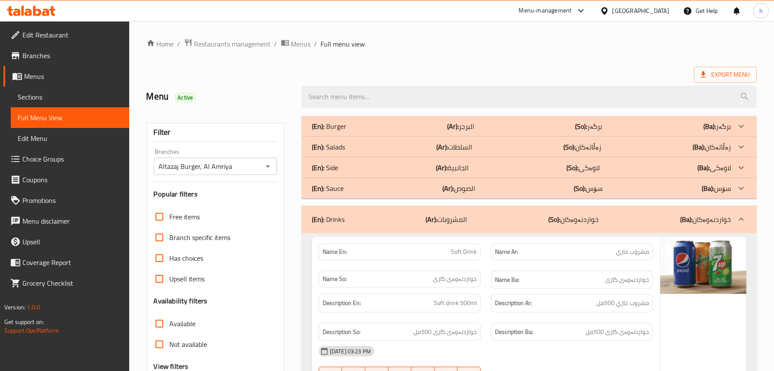
click at [44, 31] on span "Edit Restaurant" at bounding box center [72, 35] width 100 height 10
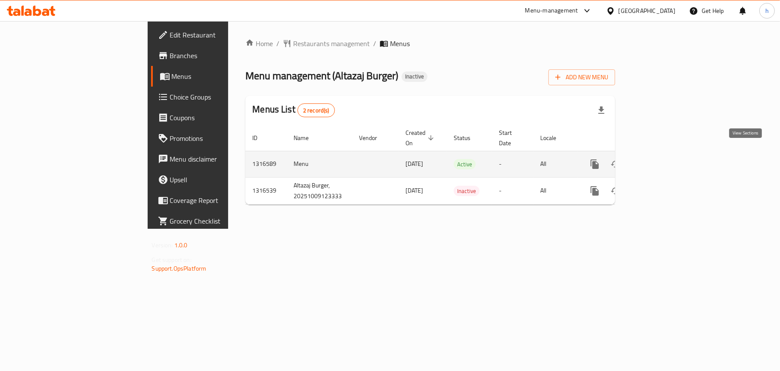
click at [662, 159] on icon "enhanced table" at bounding box center [657, 164] width 10 height 10
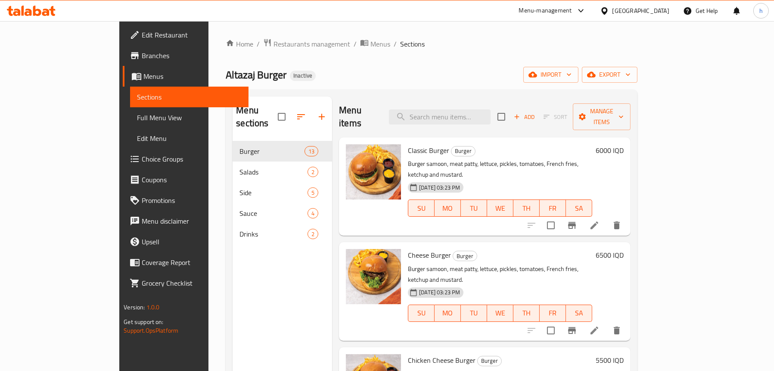
click at [44, 5] on div at bounding box center [31, 10] width 62 height 17
click at [47, 12] on icon at bounding box center [45, 12] width 7 height 7
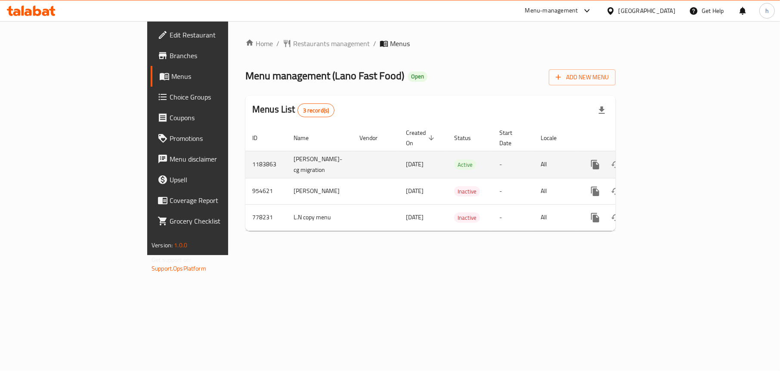
click at [663, 159] on icon "enhanced table" at bounding box center [657, 164] width 10 height 10
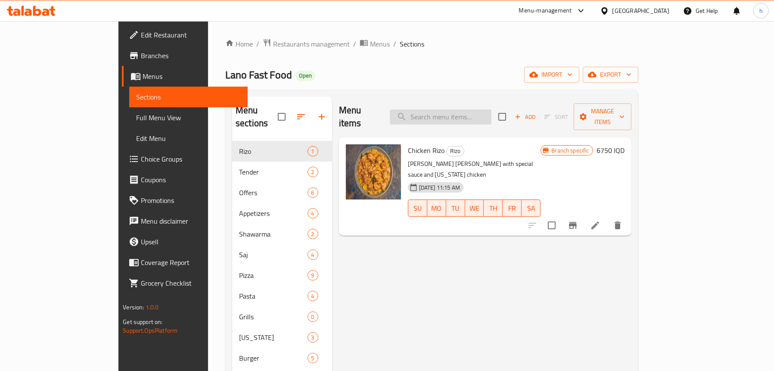
click at [460, 111] on input "search" at bounding box center [441, 116] width 102 height 15
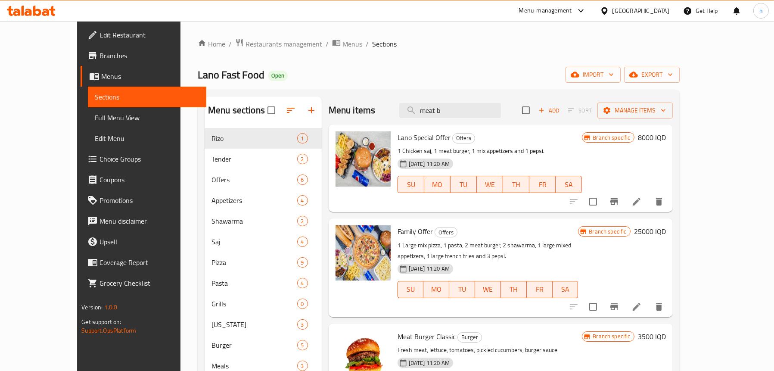
type input "meat b"
click at [95, 114] on span "Full Menu View" at bounding box center [147, 117] width 105 height 10
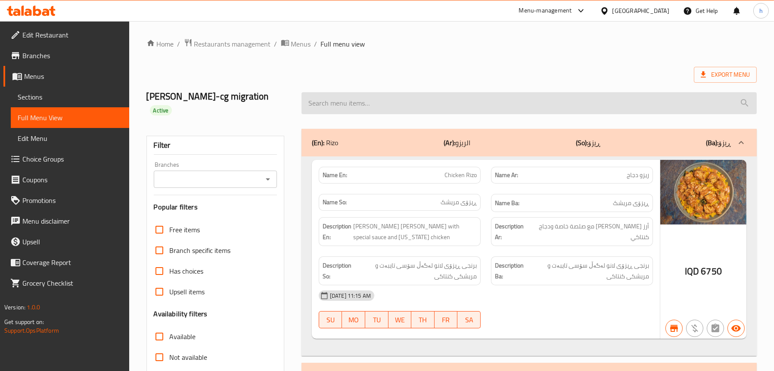
click at [434, 99] on input "search" at bounding box center [528, 103] width 455 height 22
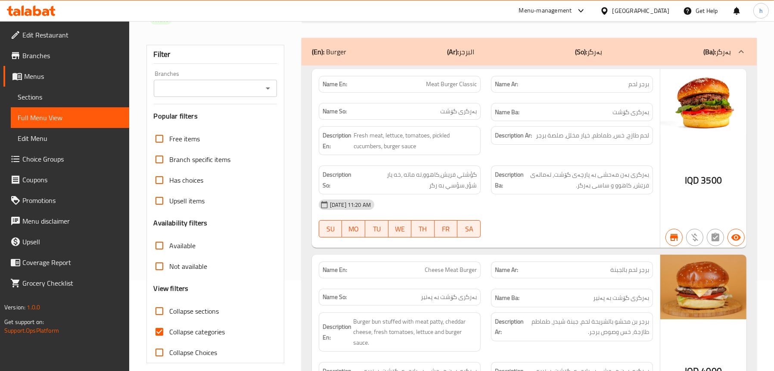
scroll to position [43, 0]
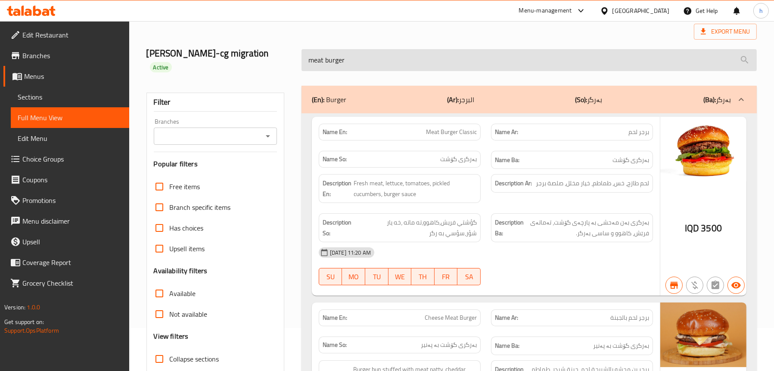
click at [359, 52] on input "meat burger" at bounding box center [528, 60] width 455 height 22
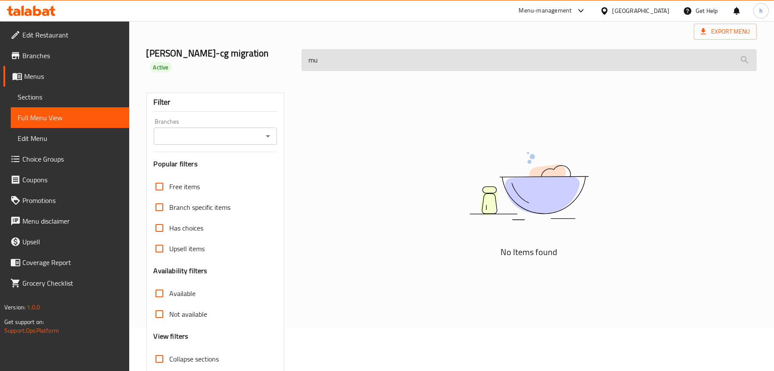
type input "m"
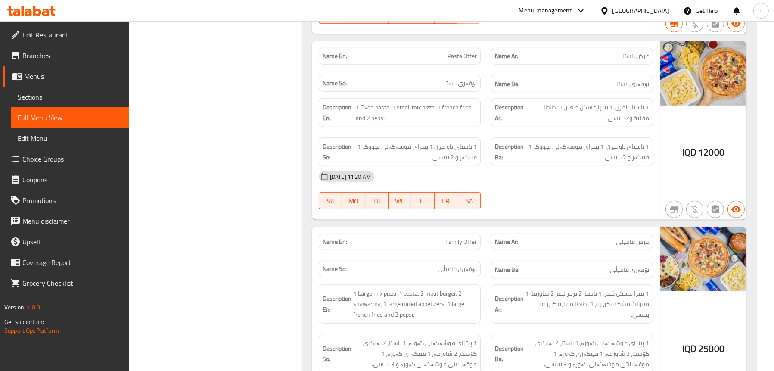
scroll to position [0, 0]
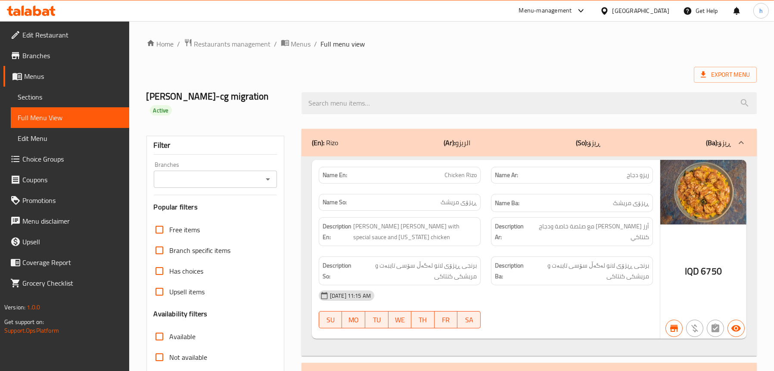
click at [270, 174] on icon "Open" at bounding box center [268, 179] width 10 height 10
click at [222, 204] on span "Lano Fast Food, Chwar Chra" at bounding box center [200, 203] width 81 height 10
type input "Lano Fast Food, Chwar Chra"
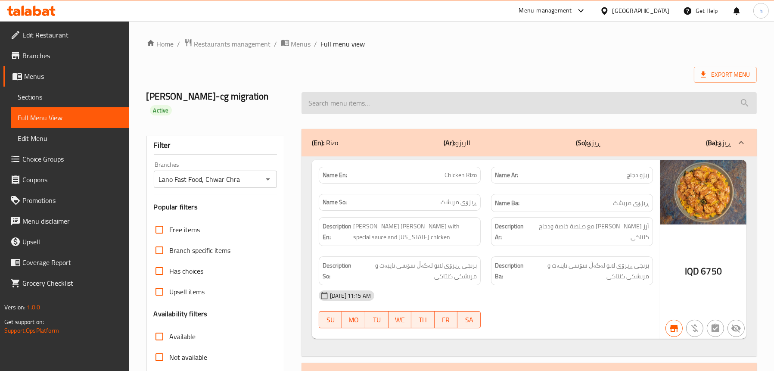
click at [394, 92] on input "search" at bounding box center [528, 103] width 455 height 22
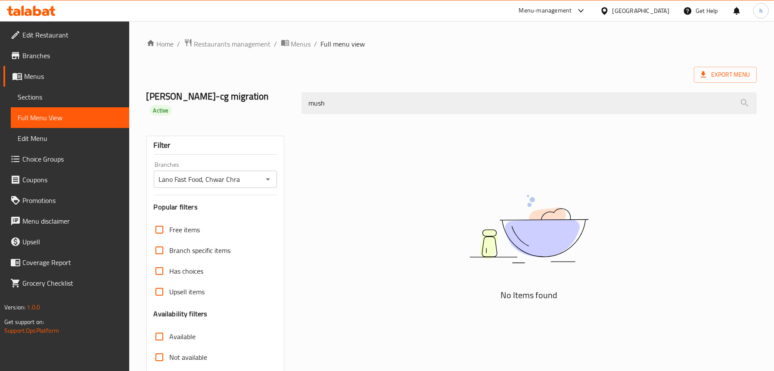
type input "mush"
click at [33, 96] on span "Sections" at bounding box center [70, 97] width 105 height 10
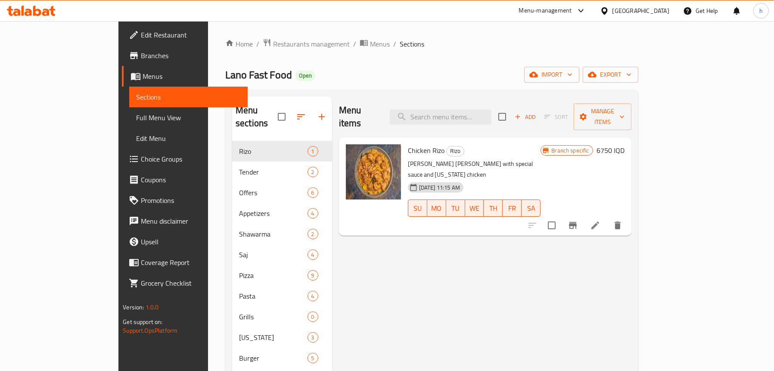
click at [136, 119] on span "Full Menu View" at bounding box center [188, 117] width 105 height 10
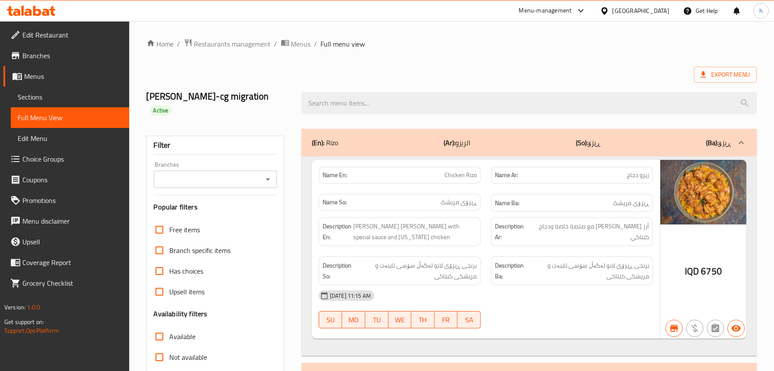
click at [268, 174] on icon "Open" at bounding box center [268, 179] width 10 height 10
click at [226, 204] on span "Lano Fast Food, Chwar Chra" at bounding box center [200, 203] width 81 height 10
type input "Lano Fast Food, Chwar Chra"
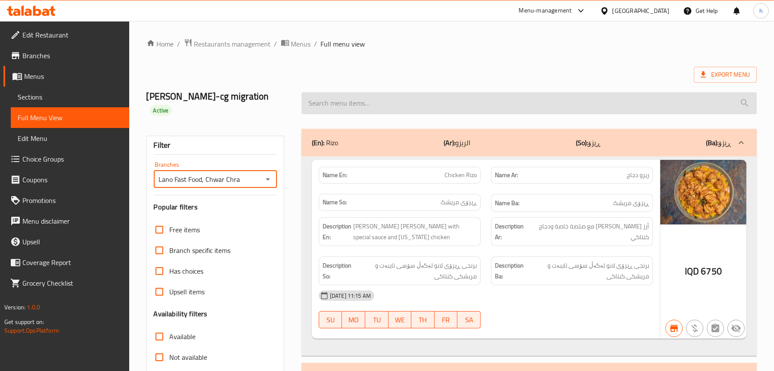
click at [359, 92] on input "search" at bounding box center [528, 103] width 455 height 22
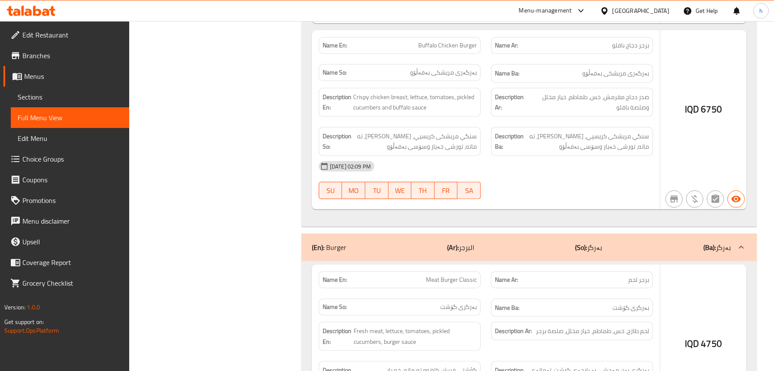
scroll to position [421, 0]
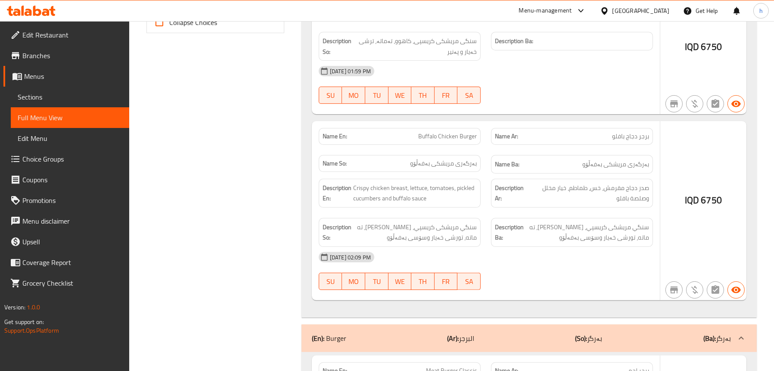
type input "burger"
click at [73, 98] on span "Sections" at bounding box center [70, 97] width 105 height 10
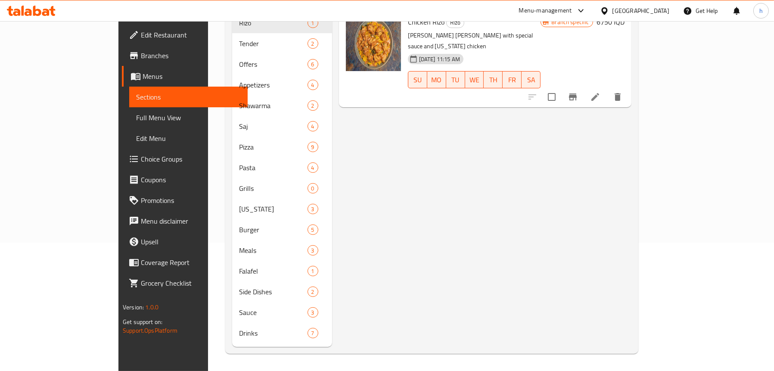
scroll to position [121, 0]
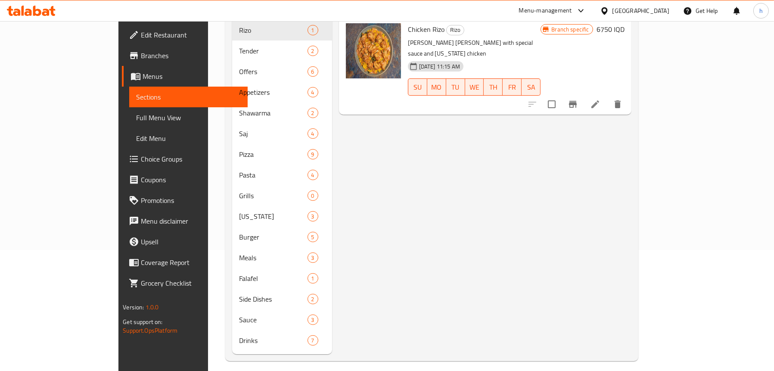
click at [136, 118] on span "Full Menu View" at bounding box center [188, 117] width 105 height 10
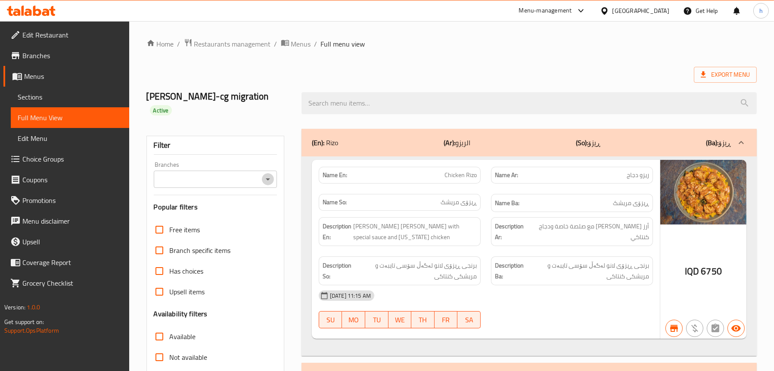
click at [271, 174] on icon "Open" at bounding box center [268, 179] width 10 height 10
click at [232, 198] on span "Lano Fast Food, Chwar Chra" at bounding box center [200, 203] width 81 height 10
type input "Lano Fast Food, Chwar Chra"
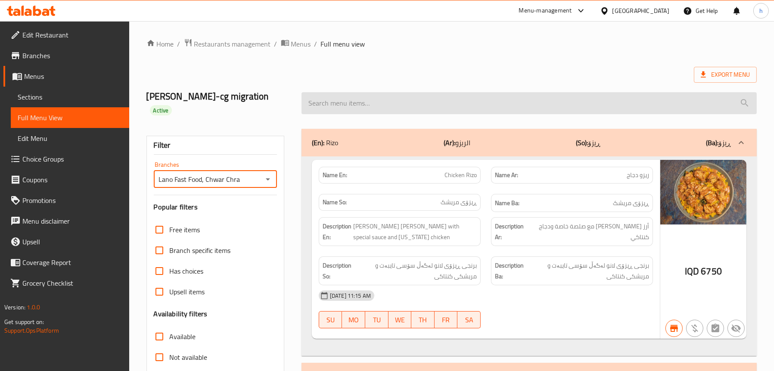
click at [363, 107] on input "search" at bounding box center [528, 103] width 455 height 22
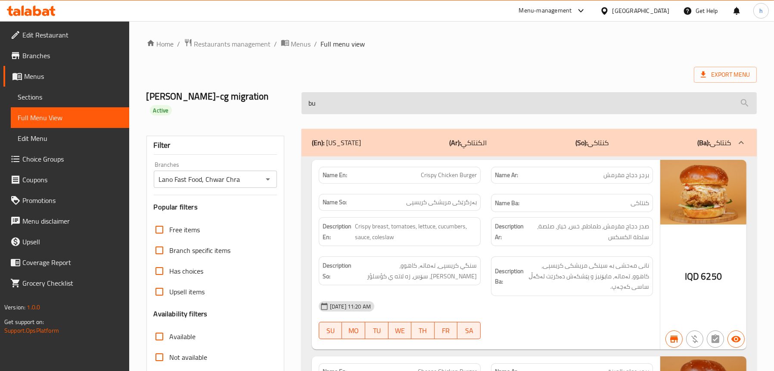
type input "b"
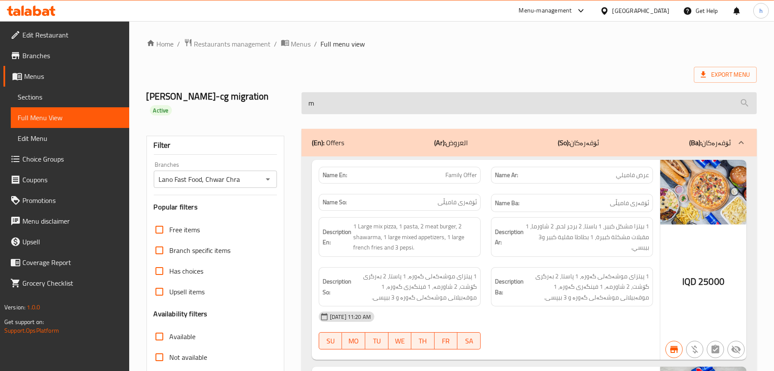
click at [337, 100] on input "m" at bounding box center [528, 103] width 455 height 22
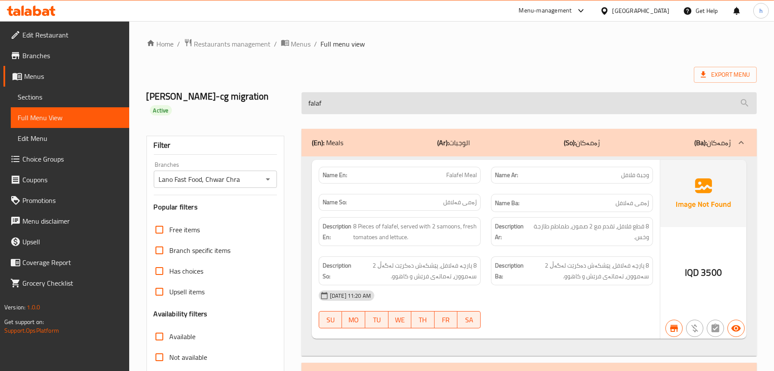
type input "falafe"
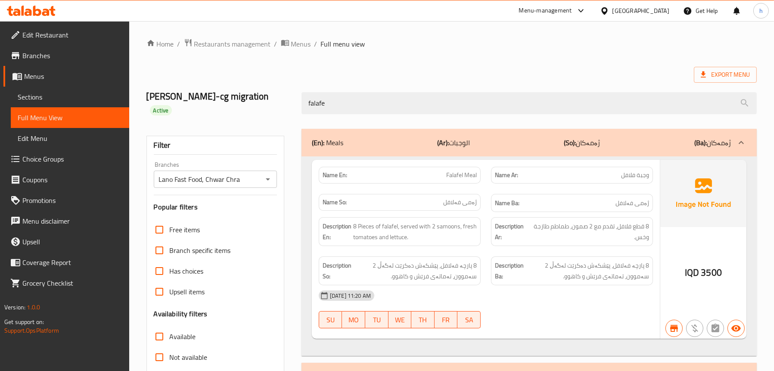
click at [72, 94] on span "Sections" at bounding box center [70, 97] width 105 height 10
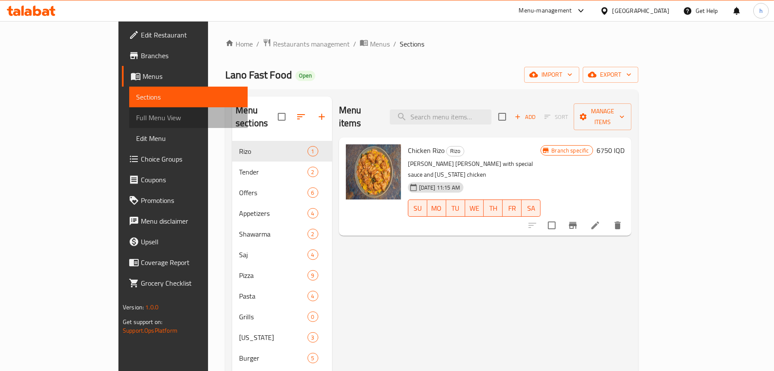
click at [136, 117] on span "Full Menu View" at bounding box center [188, 117] width 105 height 10
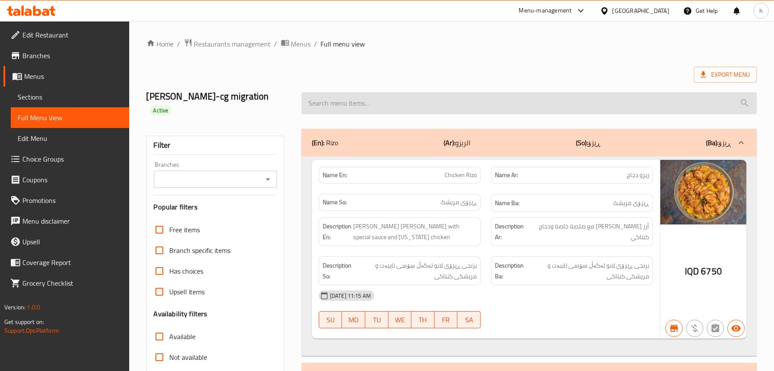
click at [417, 97] on input "search" at bounding box center [528, 103] width 455 height 22
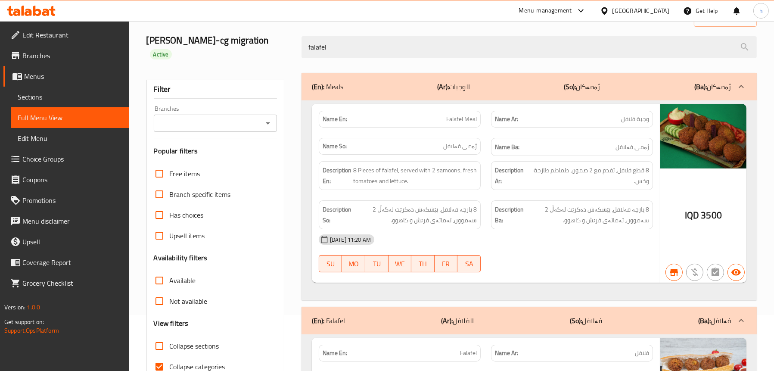
scroll to position [86, 0]
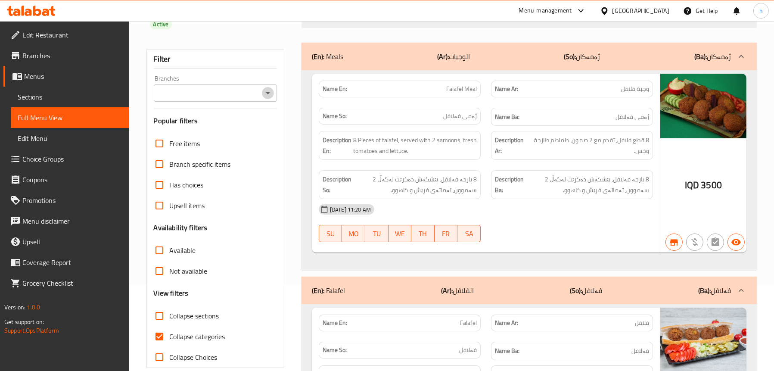
click at [264, 88] on icon "Open" at bounding box center [268, 93] width 10 height 10
type input "falafel"
click at [261, 117] on li "Lano Fast Food, Chwar Chra" at bounding box center [215, 117] width 124 height 16
type input "Lano Fast Food, Chwar Chra"
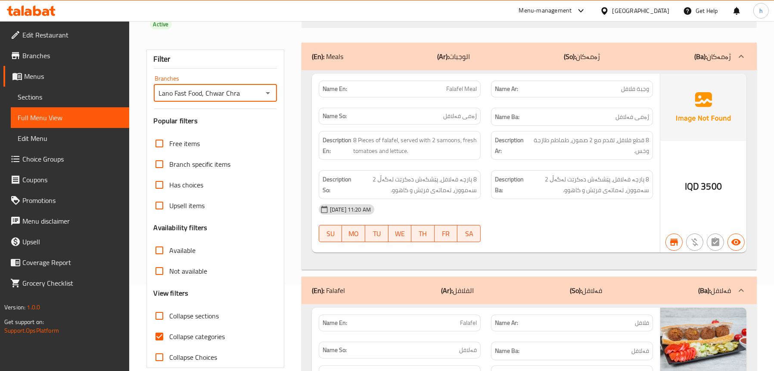
click at [468, 84] on span "Falafel Meal" at bounding box center [461, 88] width 31 height 9
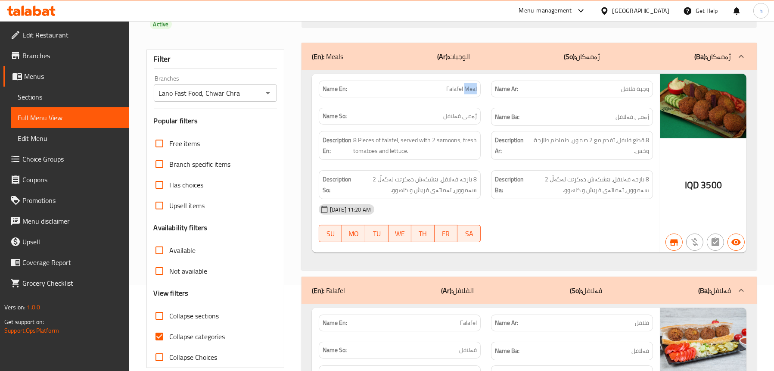
click at [468, 84] on span "Falafel Meal" at bounding box center [461, 88] width 31 height 9
copy span "Falafel Meal"
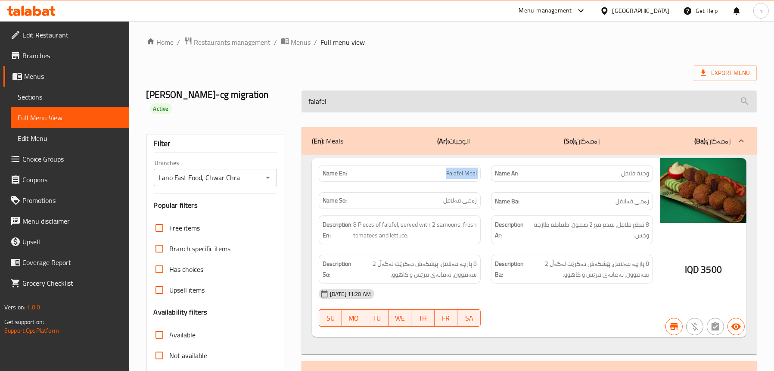
scroll to position [0, 0]
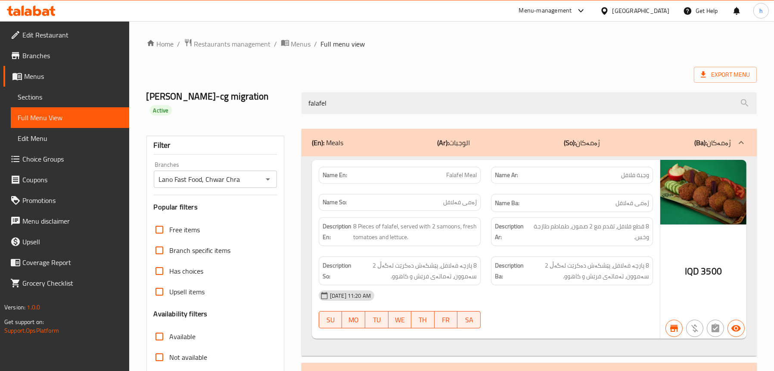
drag, startPoint x: 412, startPoint y: 94, endPoint x: 286, endPoint y: 90, distance: 125.8
click at [286, 90] on div "lana najm-cg migration Active falafel" at bounding box center [451, 103] width 620 height 51
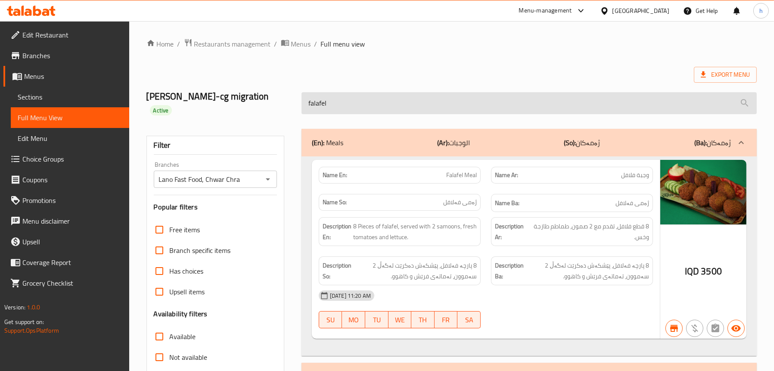
paste input "Falafel Mea"
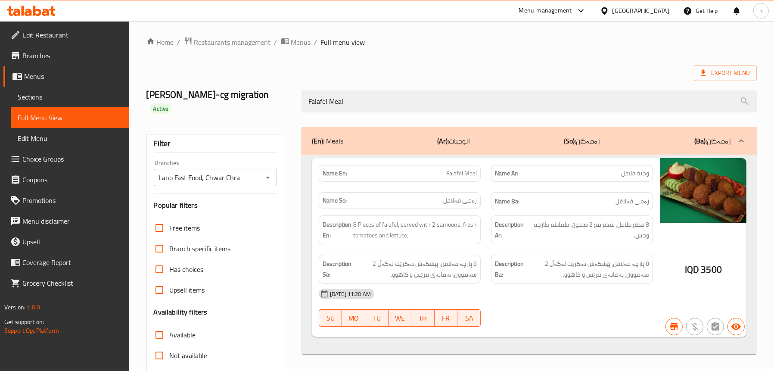
scroll to position [1, 0]
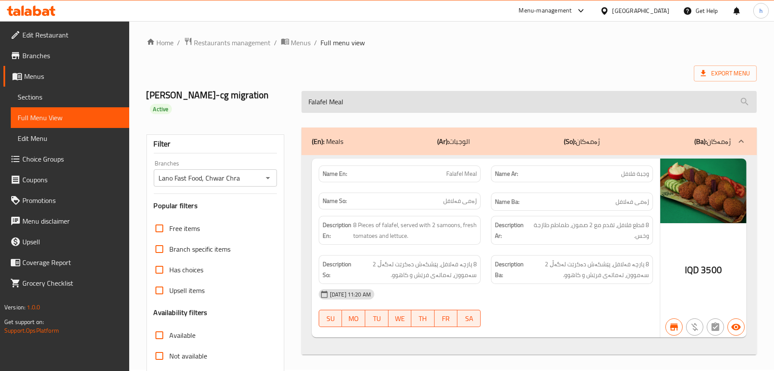
click at [373, 92] on input "Falafel Meal" at bounding box center [528, 102] width 455 height 22
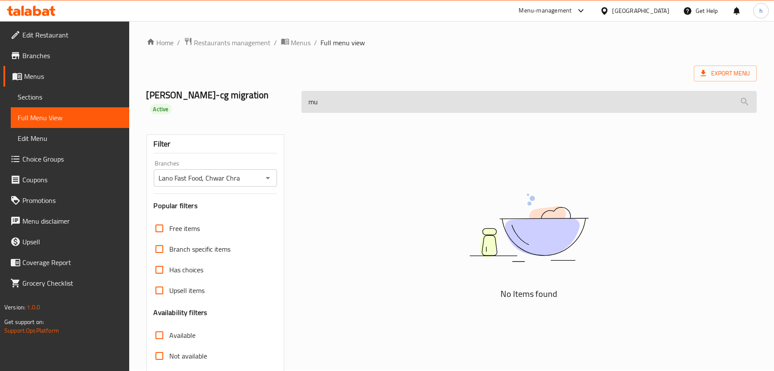
type input "m"
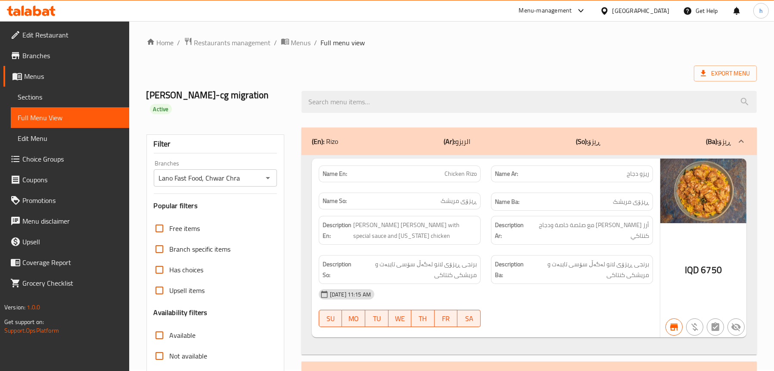
click at [26, 96] on span "Sections" at bounding box center [70, 97] width 105 height 10
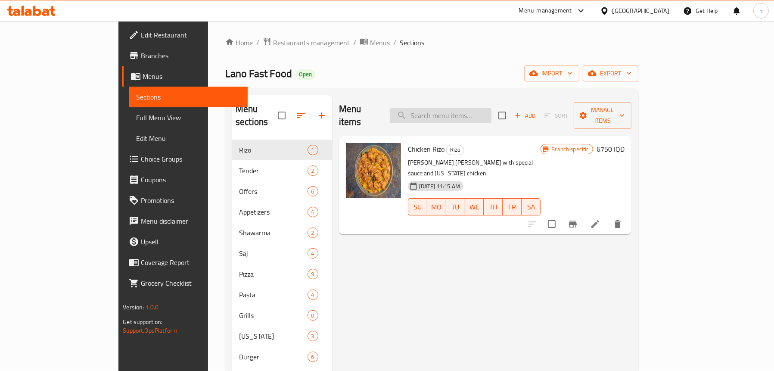
click at [474, 108] on input "search" at bounding box center [441, 115] width 102 height 15
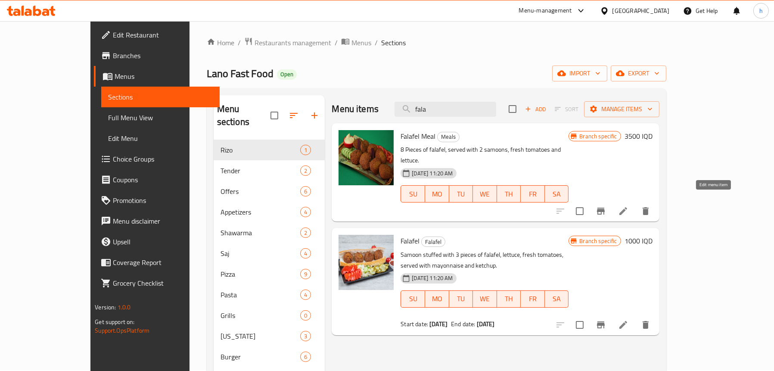
type input "fala"
click at [628, 206] on icon at bounding box center [623, 211] width 10 height 10
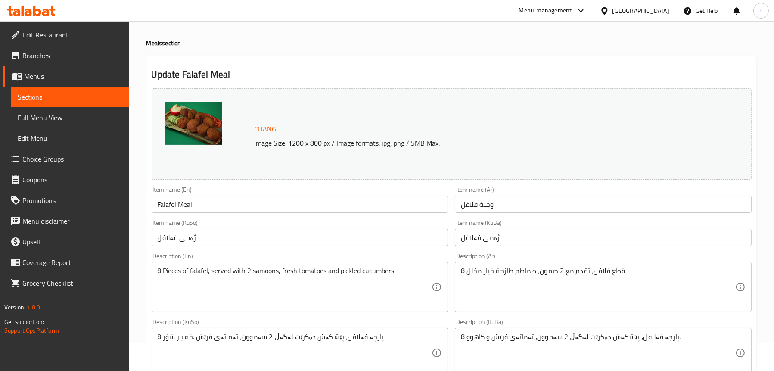
scroll to position [86, 0]
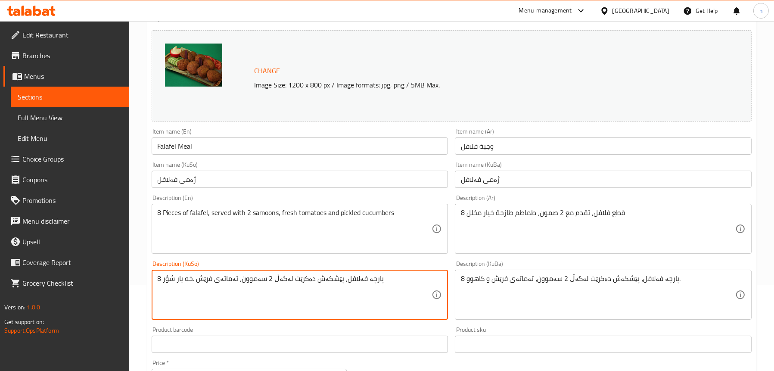
click at [344, 278] on textarea "8 پارچە فەلافل، پێشکەش دەکرێت لەگەڵ 2 سەموون، تەماتەی فرێش .خه يار شؤر" at bounding box center [295, 294] width 274 height 41
click at [352, 281] on textarea "8 پارچە فەلافل، پێشکەش دەکرێت لەگەڵ 2 سەموون، تەماتەی فرێش .خه يار شؤر" at bounding box center [295, 294] width 274 height 41
click at [193, 281] on textarea "8 پارچە فەلافل، پێشکەش دەکرێت لەگەڵ 2 سەموون، تەماتەی فرێش .خه يار شؤر" at bounding box center [295, 294] width 274 height 41
click at [169, 278] on textarea "8 پارچە فەلافل، پێشکەش دەکرێت لەگەڵ 2 سەموون، تەماتەی فرێش .خه ير" at bounding box center [295, 294] width 274 height 41
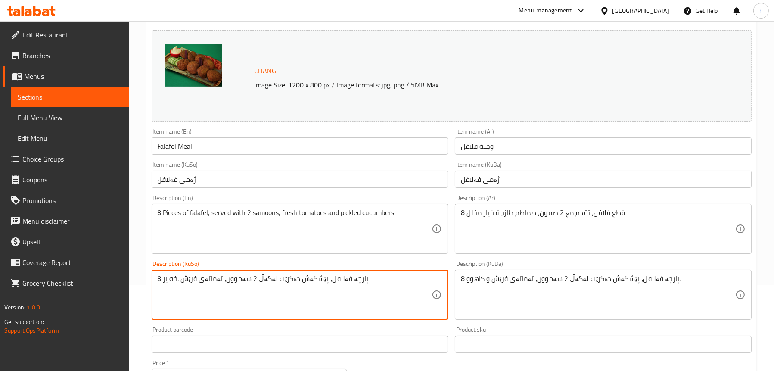
click at [169, 278] on textarea "8 پارچە فەلافل، پێشکەش دەکرێت لەگەڵ 2 سەموون، تەماتەی فرێش .خه ير" at bounding box center [295, 294] width 274 height 41
drag, startPoint x: 164, startPoint y: 280, endPoint x: 178, endPoint y: 280, distance: 14.2
click at [178, 280] on textarea "8 پارچە فەلافل، پێشکەش دەکرێت لەگەڵ 2 سەموون، تەماتەی فرێش .خه ير" at bounding box center [295, 294] width 274 height 41
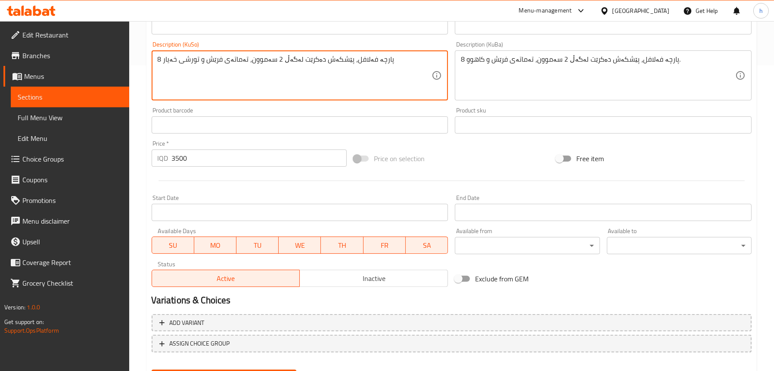
scroll to position [349, 0]
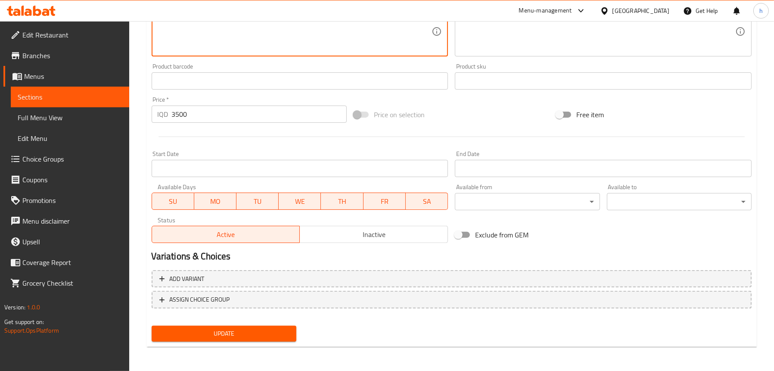
type textarea "8 پارچە فەلافل، پێشکەش دەکرێت لەگەڵ 2 سەموون، تەماتەی فرێش و تورشی خەیار"
click at [216, 328] on span "Update" at bounding box center [223, 333] width 131 height 11
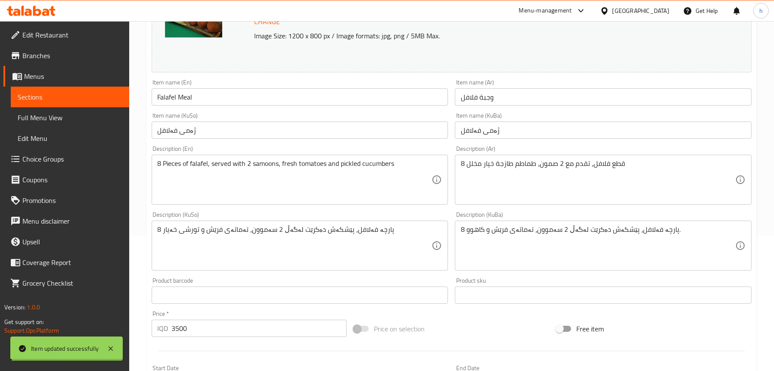
scroll to position [134, 0]
click at [76, 113] on span "Full Menu View" at bounding box center [70, 117] width 105 height 10
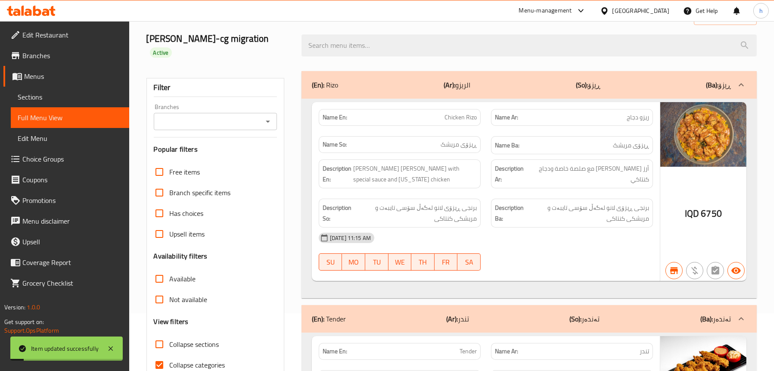
scroll to position [5, 0]
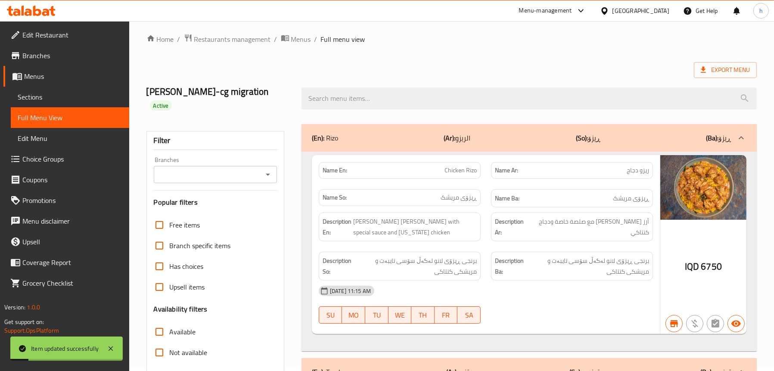
click at [265, 169] on icon "Open" at bounding box center [268, 174] width 10 height 10
click at [239, 194] on span "Lano Fast Food, Chwar Chra" at bounding box center [200, 198] width 81 height 10
type input "Lano Fast Food, Chwar Chra"
click at [399, 82] on div at bounding box center [528, 98] width 465 height 32
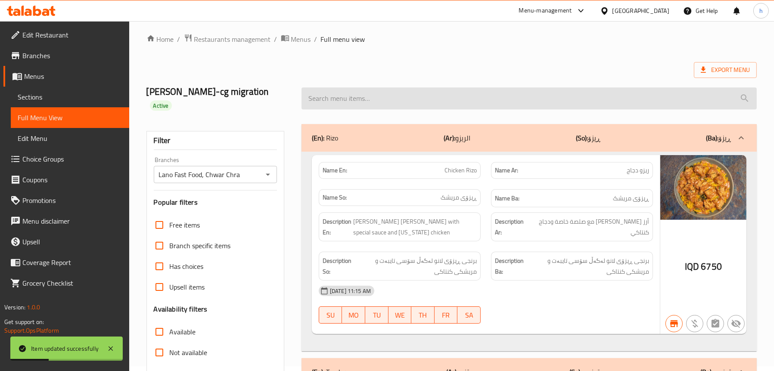
click at [397, 89] on input "search" at bounding box center [528, 98] width 455 height 22
type input "g"
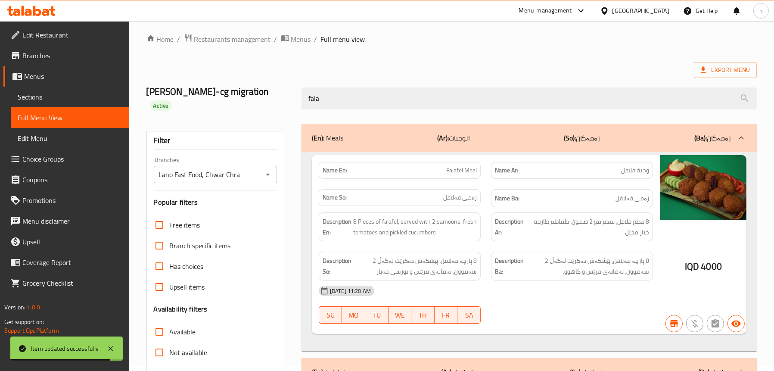
click at [459, 166] on span "Falafel Meal" at bounding box center [461, 170] width 31 height 9
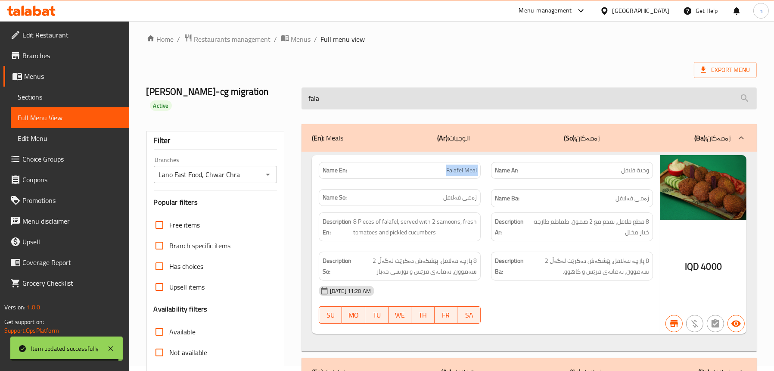
copy span "Falafel Meal"
click at [403, 87] on input "fala" at bounding box center [528, 98] width 455 height 22
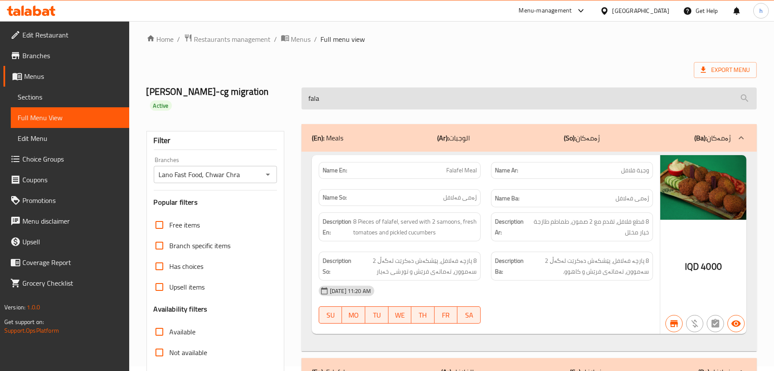
click at [403, 87] on input "fala" at bounding box center [528, 98] width 455 height 22
paste input "Falafel Meal"
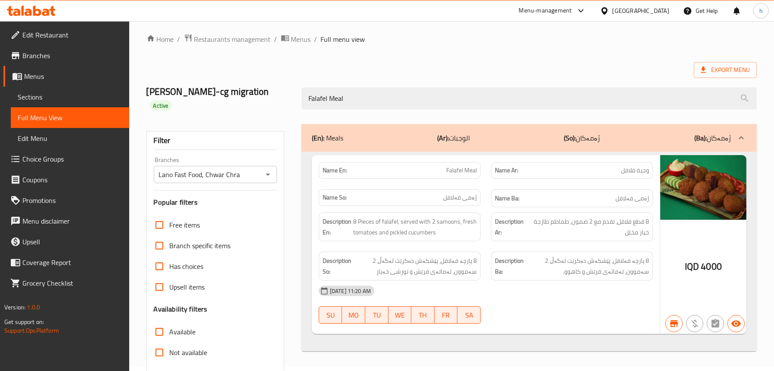
type input "Falafel Meal"
click at [56, 96] on span "Sections" at bounding box center [70, 97] width 105 height 10
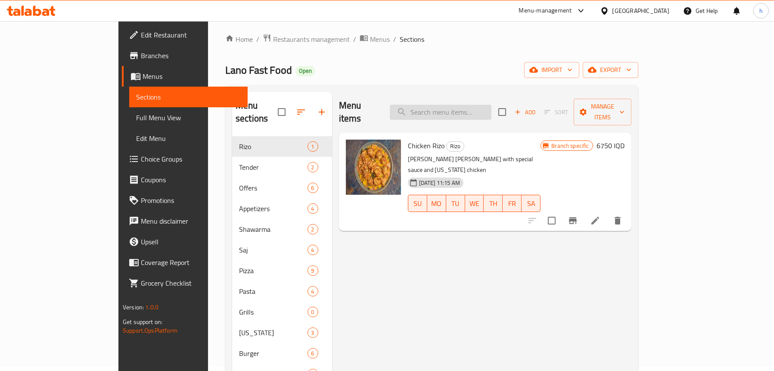
click at [466, 105] on input "search" at bounding box center [441, 112] width 102 height 15
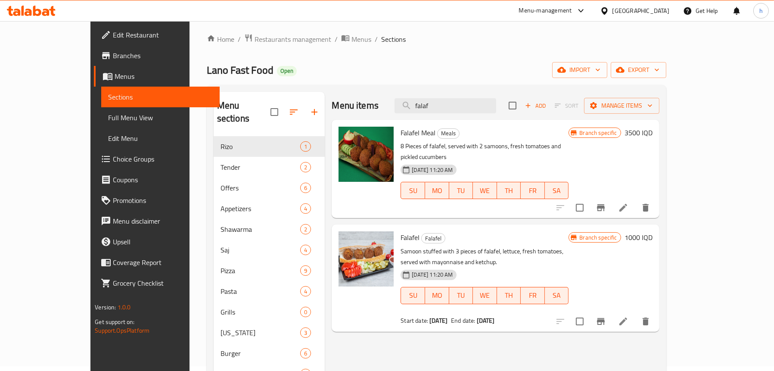
type input "falaf"
click at [628, 202] on icon at bounding box center [623, 207] width 10 height 10
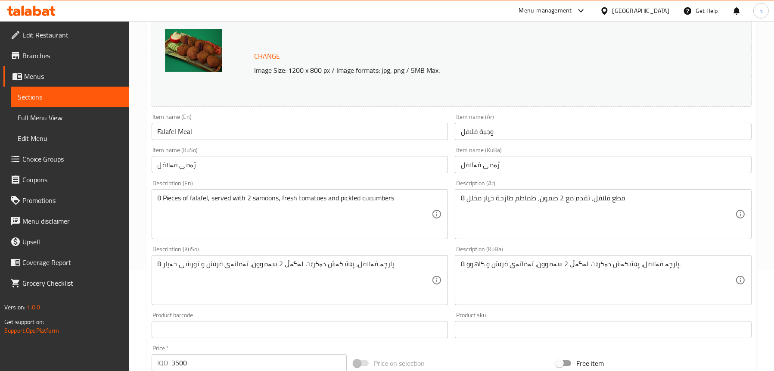
scroll to position [129, 0]
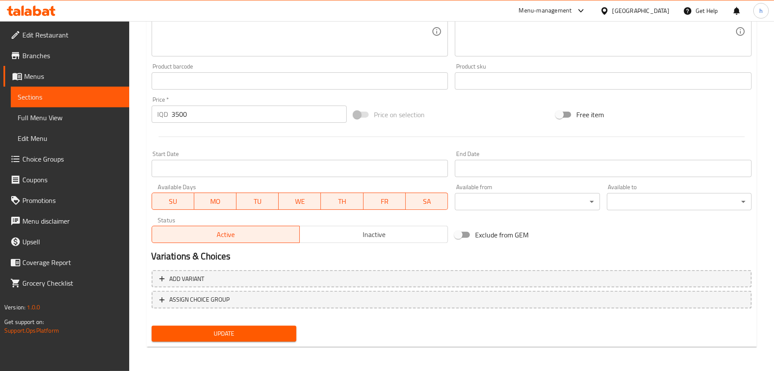
type textarea "8 قطع فلافل، تقدم مع 2 صمون، طماطم طازجة وخيار مخلل"
click at [193, 332] on span "Update" at bounding box center [223, 333] width 131 height 11
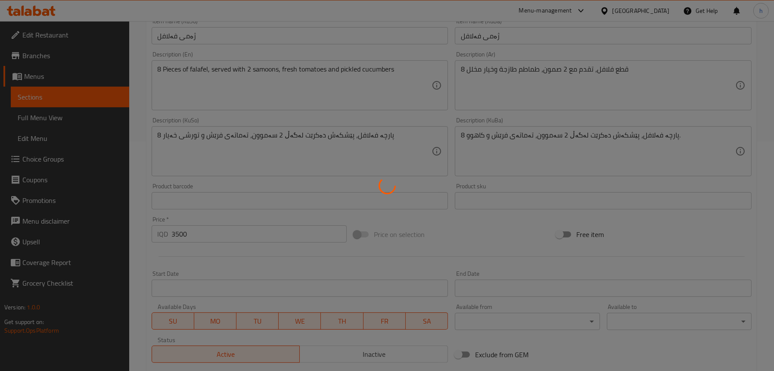
scroll to position [177, 0]
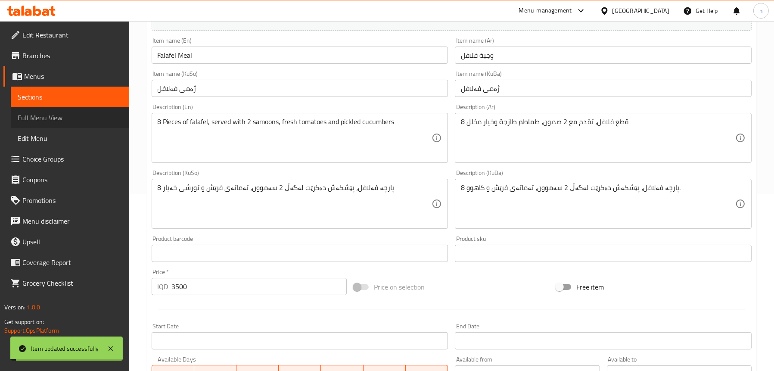
click at [77, 116] on span "Full Menu View" at bounding box center [70, 117] width 105 height 10
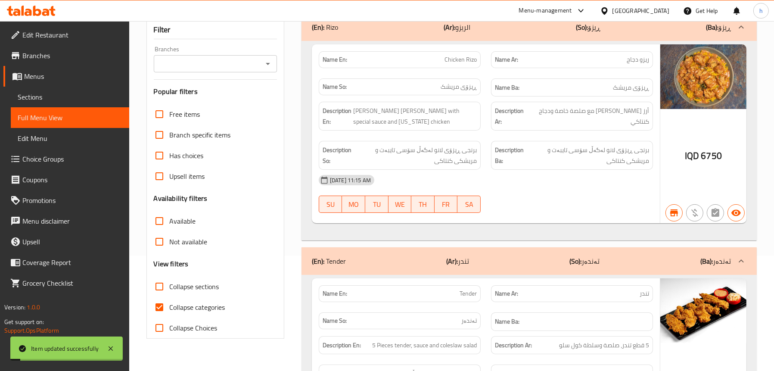
scroll to position [48, 0]
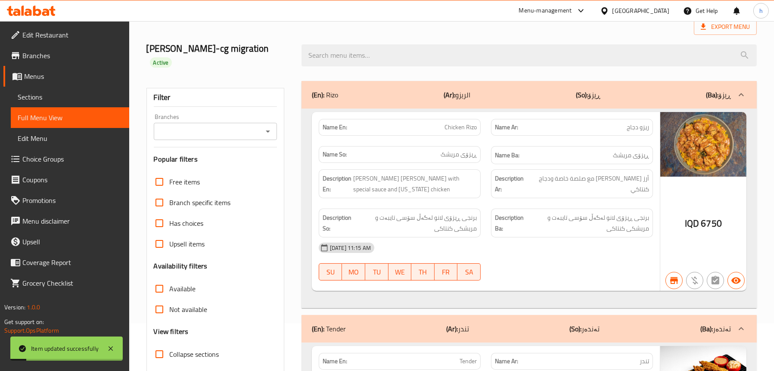
click at [273, 123] on div "Branches" at bounding box center [215, 131] width 123 height 17
click at [265, 126] on icon "Open" at bounding box center [268, 131] width 10 height 10
click at [223, 158] on span "Lano Fast Food, Chwar Chra" at bounding box center [200, 155] width 81 height 10
type input "Lano Fast Food, Chwar Chra"
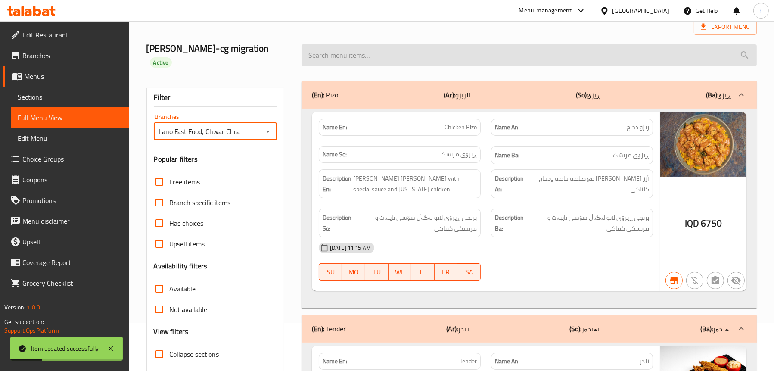
click at [380, 47] on input "search" at bounding box center [528, 55] width 455 height 22
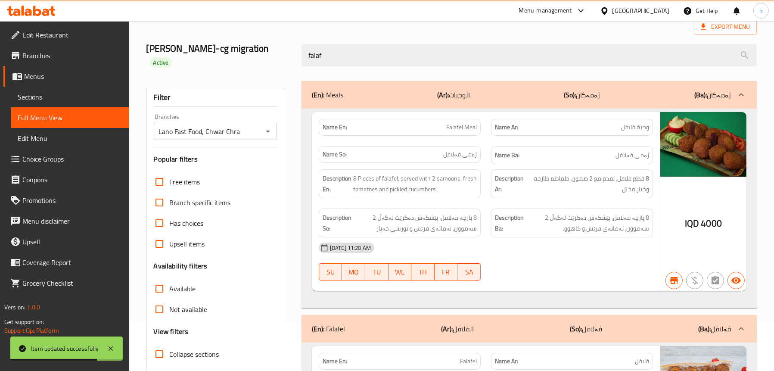
click at [469, 123] on span "Falafel Meal" at bounding box center [461, 127] width 31 height 9
copy span "Falafel Meal"
drag, startPoint x: 344, startPoint y: 43, endPoint x: 254, endPoint y: 47, distance: 90.5
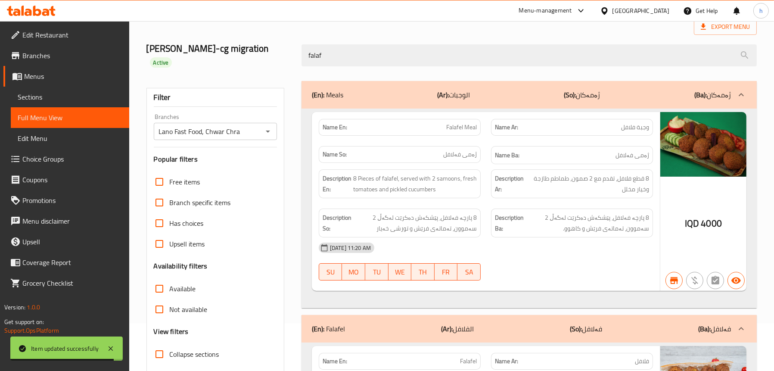
click at [254, 47] on div "lana najm-cg migration Active falaf" at bounding box center [451, 55] width 620 height 51
paste input "Falafel Meal"
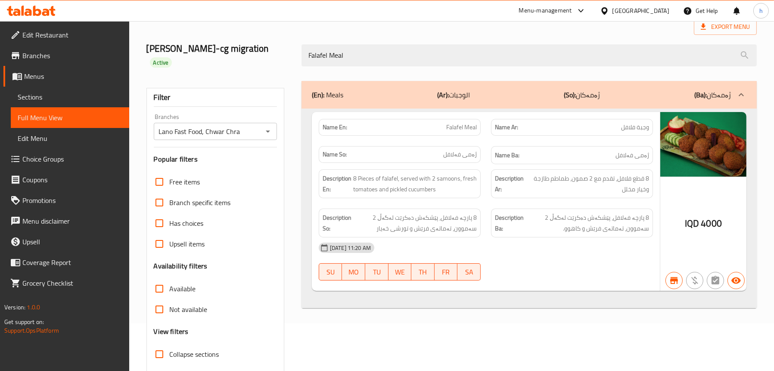
type input "Falafel Meal"
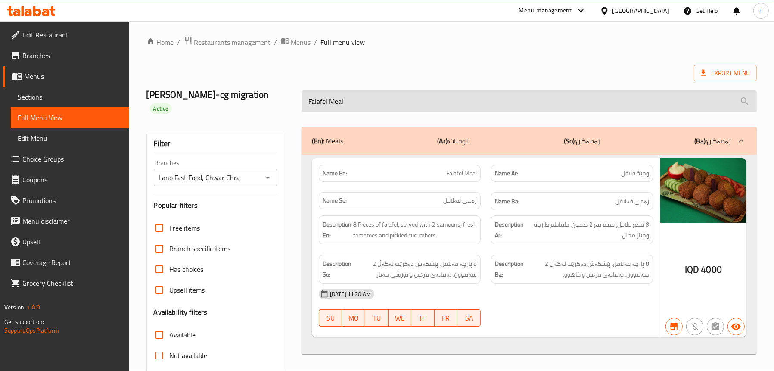
scroll to position [1, 0]
click at [367, 102] on input "Falafel Meal" at bounding box center [528, 102] width 455 height 22
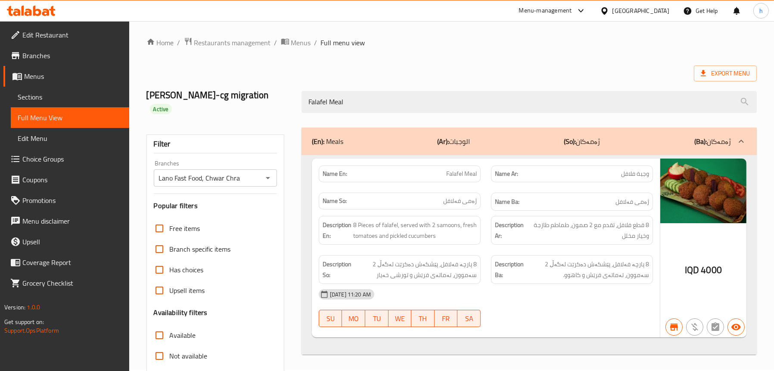
click at [52, 96] on span "Sections" at bounding box center [70, 97] width 105 height 10
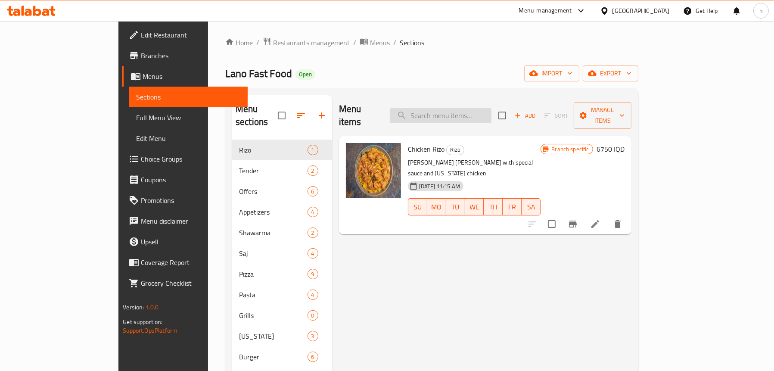
click at [491, 108] on input "search" at bounding box center [441, 115] width 102 height 15
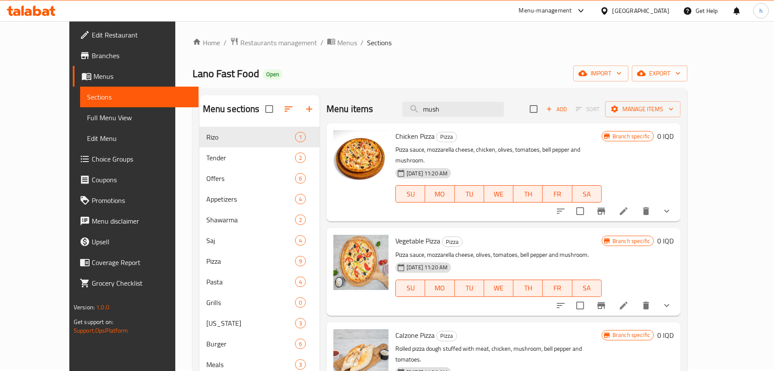
type input "mush"
click at [87, 114] on span "Full Menu View" at bounding box center [139, 117] width 105 height 10
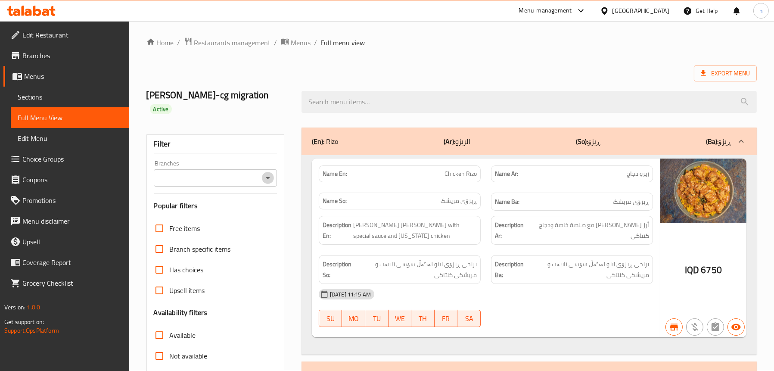
click at [272, 173] on icon "Open" at bounding box center [268, 178] width 10 height 10
click at [236, 200] on span "Lano Fast Food, Chwar Chra" at bounding box center [200, 202] width 81 height 10
type input "Lano Fast Food, Chwar Chra"
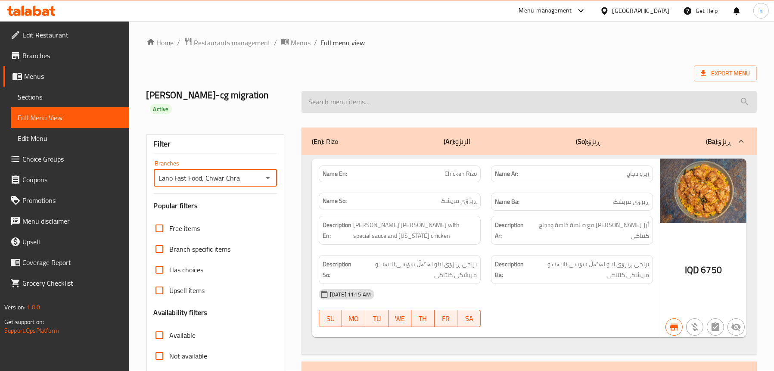
click at [388, 96] on input "search" at bounding box center [528, 102] width 455 height 22
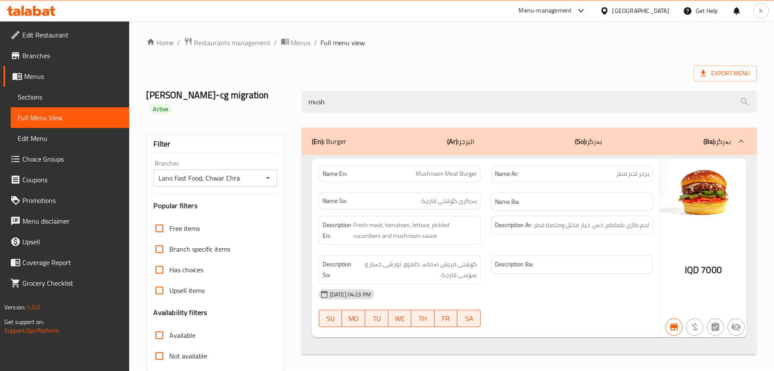
click at [430, 169] on span "Mushroom Meat Burger" at bounding box center [446, 173] width 61 height 9
copy span "Mushroom Meat Burger"
drag, startPoint x: 346, startPoint y: 99, endPoint x: 270, endPoint y: 89, distance: 76.9
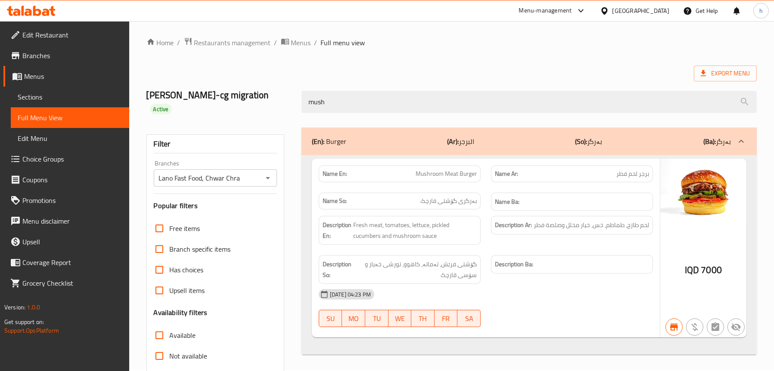
click at [270, 89] on div "lana najm-cg migration Active mush" at bounding box center [451, 101] width 620 height 51
paste input "Mushroom Meat Burger"
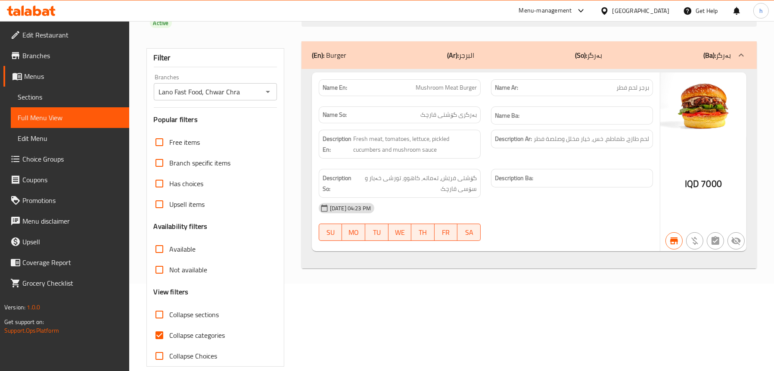
scroll to position [1, 0]
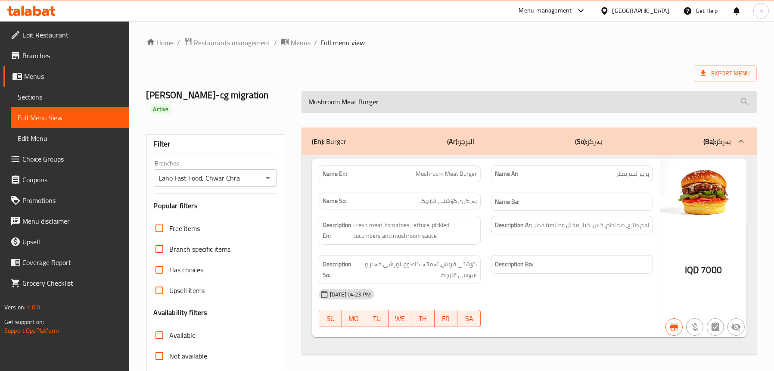
click at [357, 96] on input "Mushroom Meat Burger" at bounding box center [528, 102] width 455 height 22
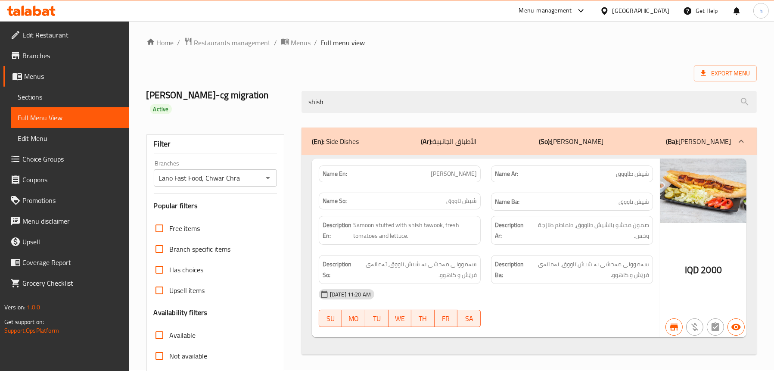
type input "shish"
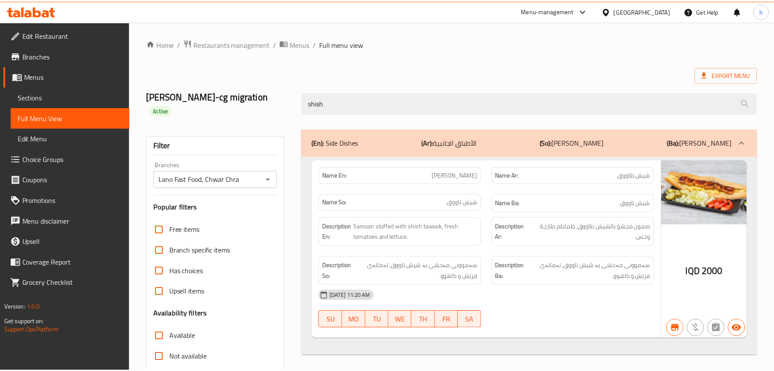
scroll to position [87, 0]
